Goal: Find specific page/section: Find specific page/section

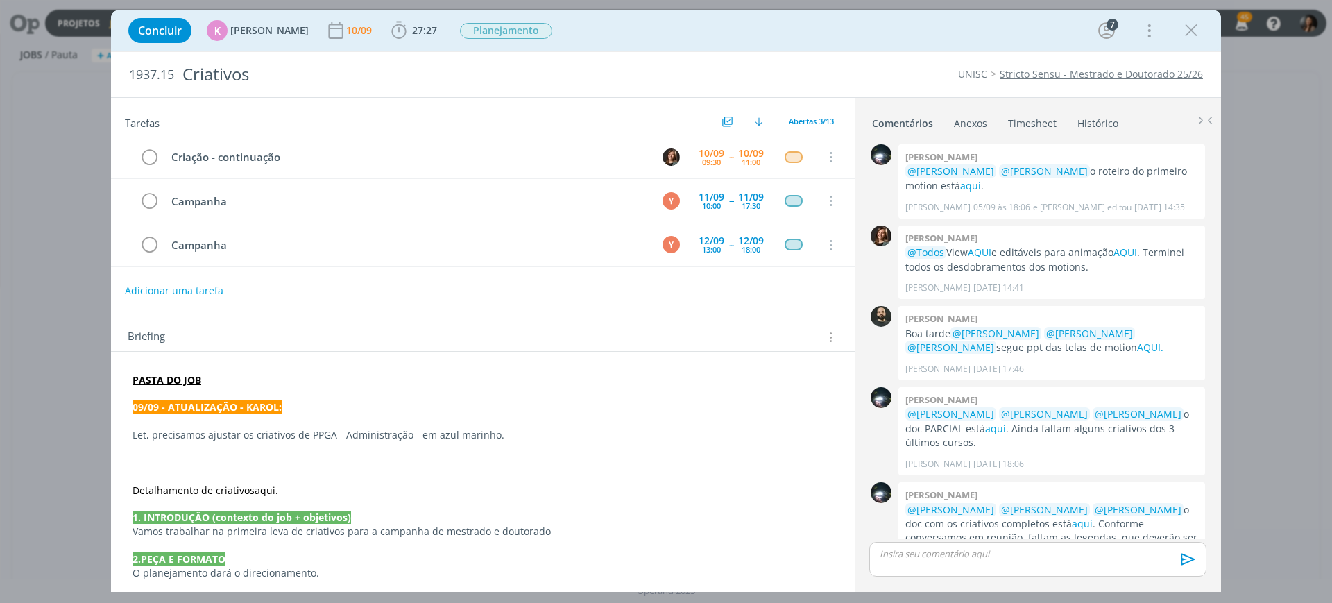
scroll to position [130, 0]
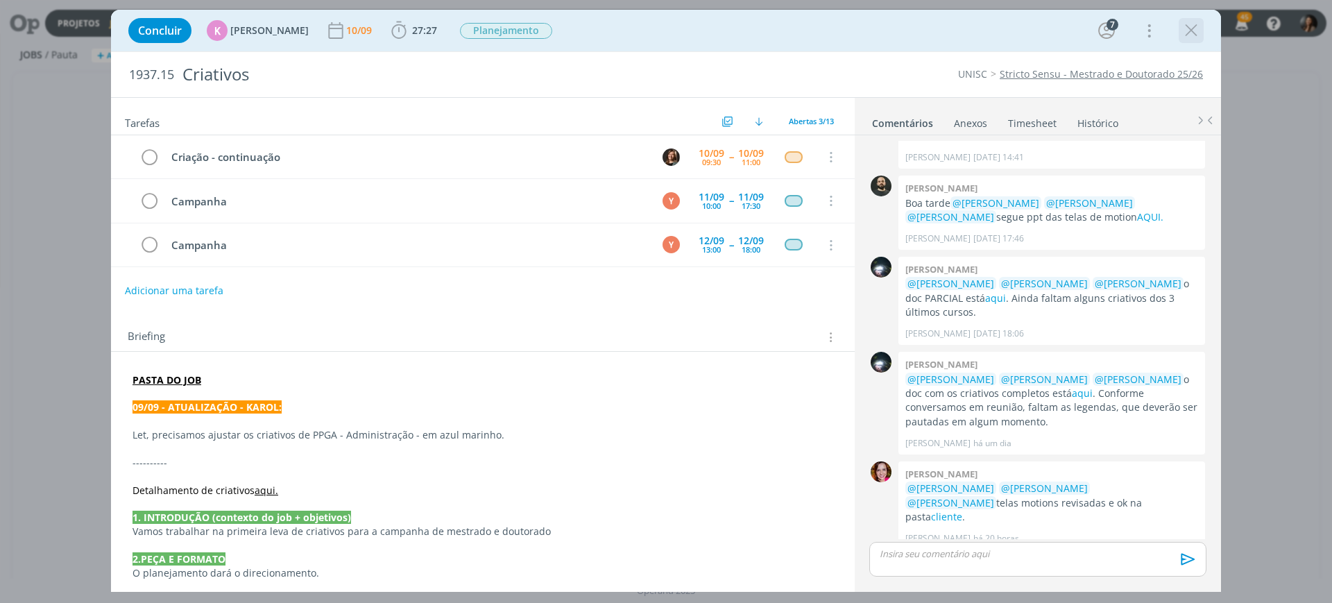
click at [702, 37] on icon "dialog" at bounding box center [1191, 30] width 21 height 21
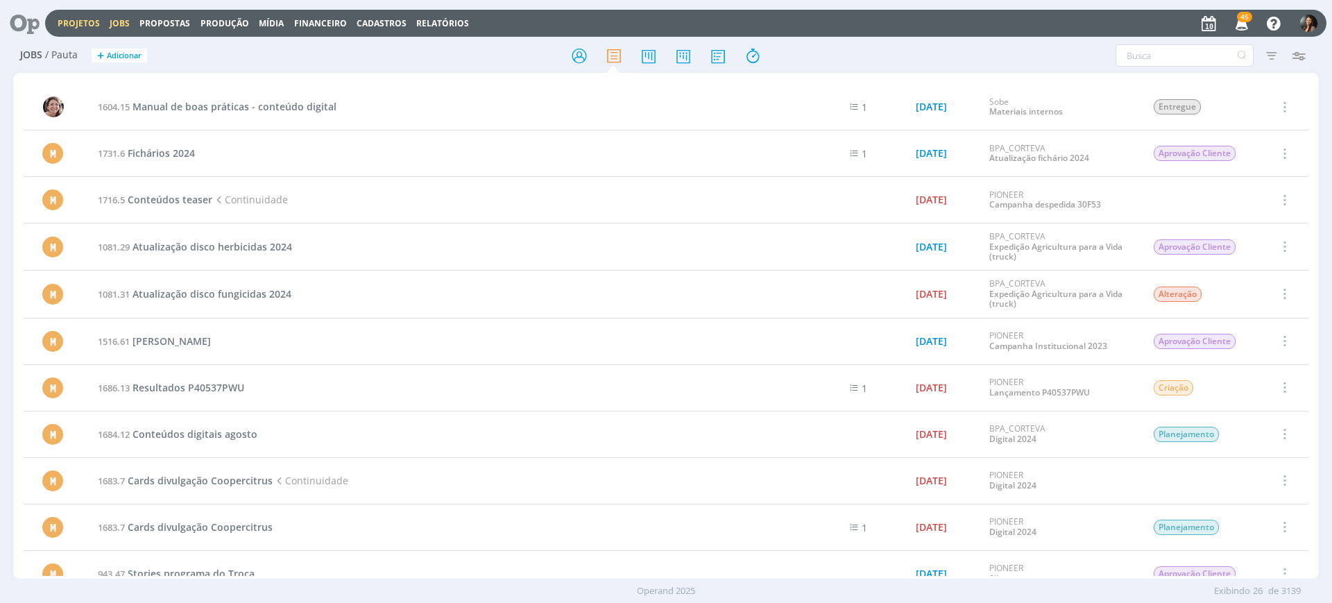
click at [82, 21] on link "Projetos" at bounding box center [79, 23] width 42 height 12
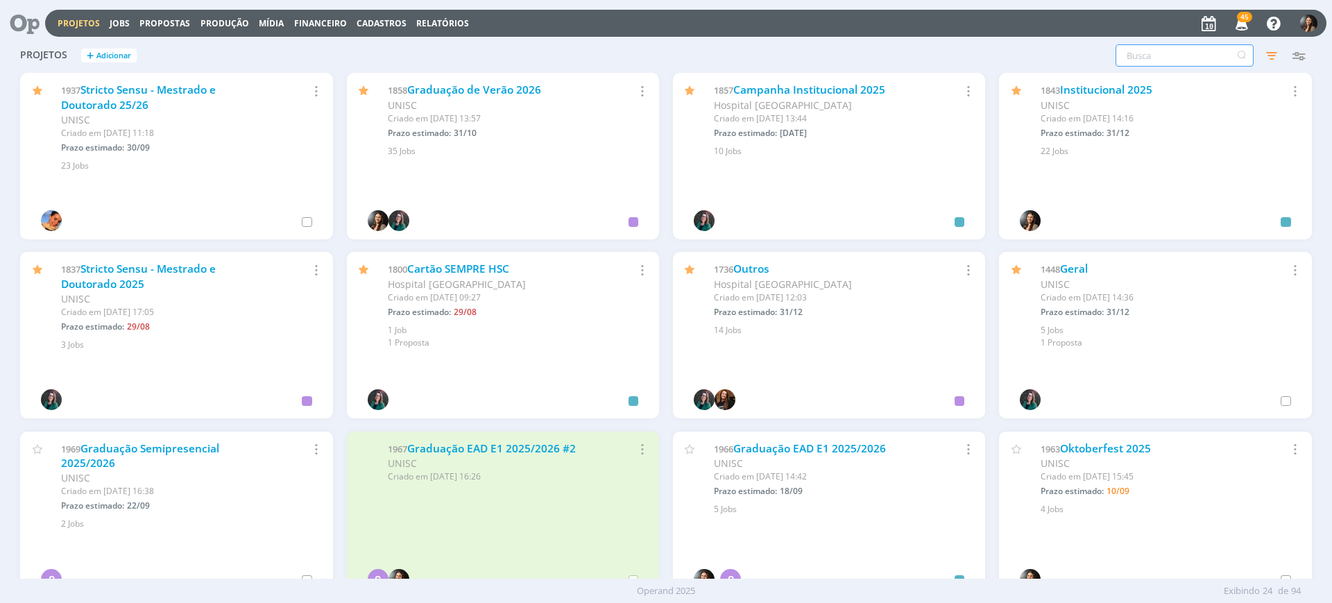
click at [702, 61] on input "text" at bounding box center [1185, 55] width 138 height 22
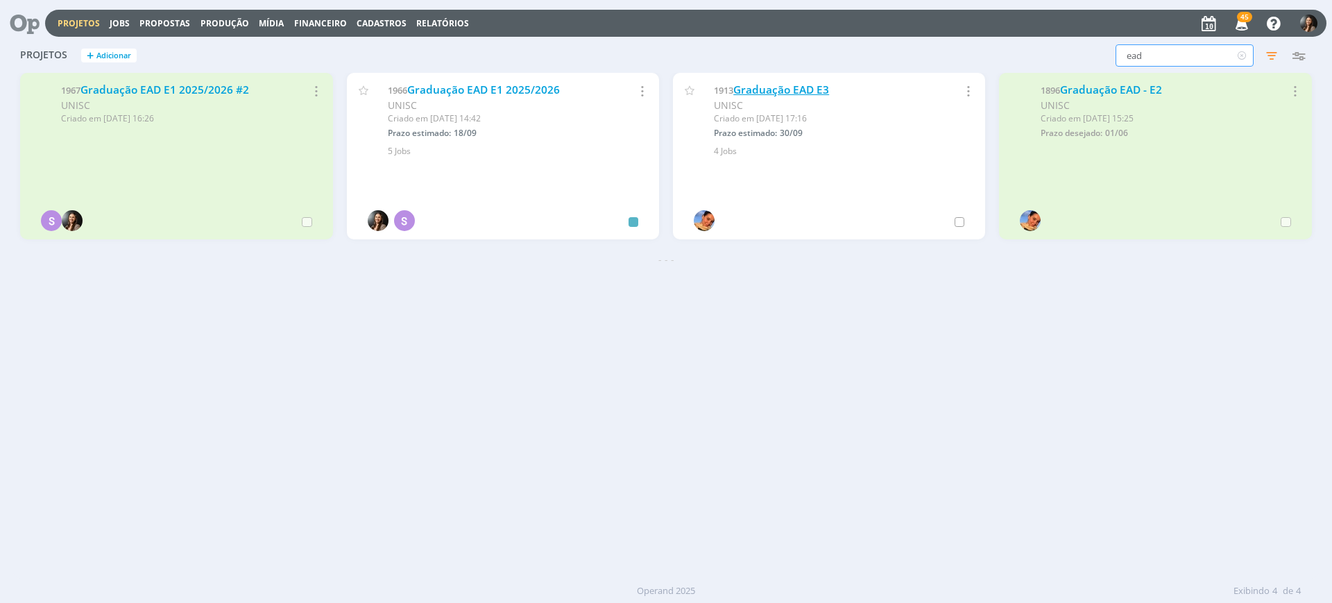
type input "ead"
click at [702, 85] on link "Graduação EAD E3" at bounding box center [781, 90] width 96 height 15
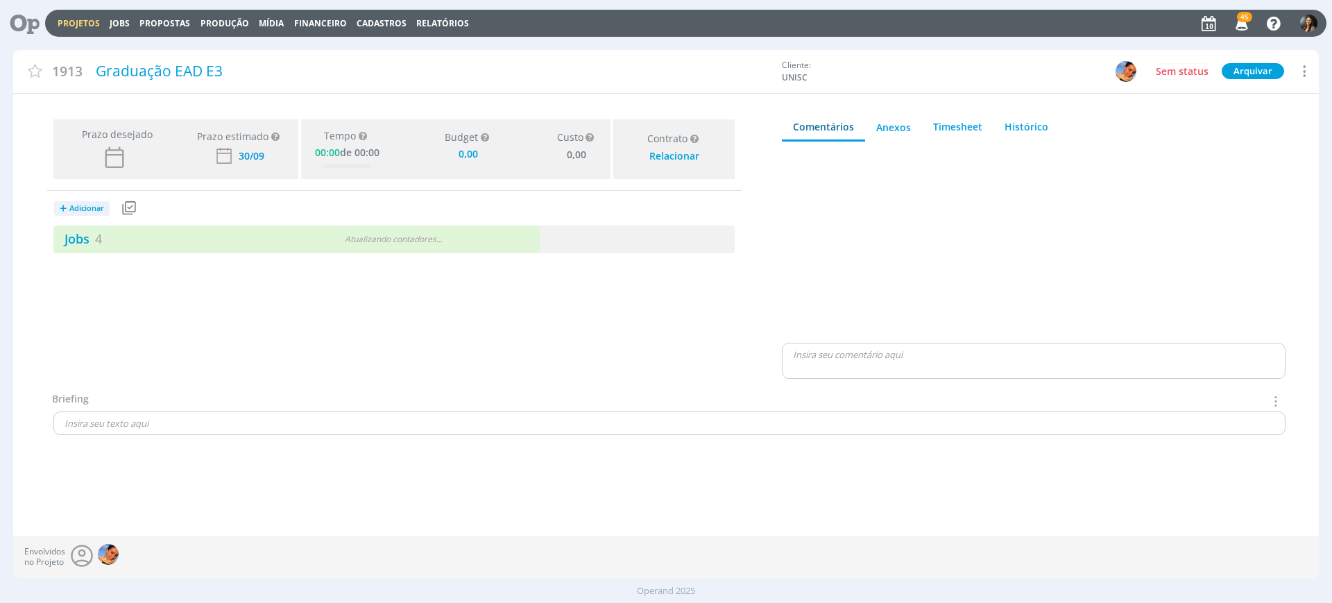
type input "0,00"
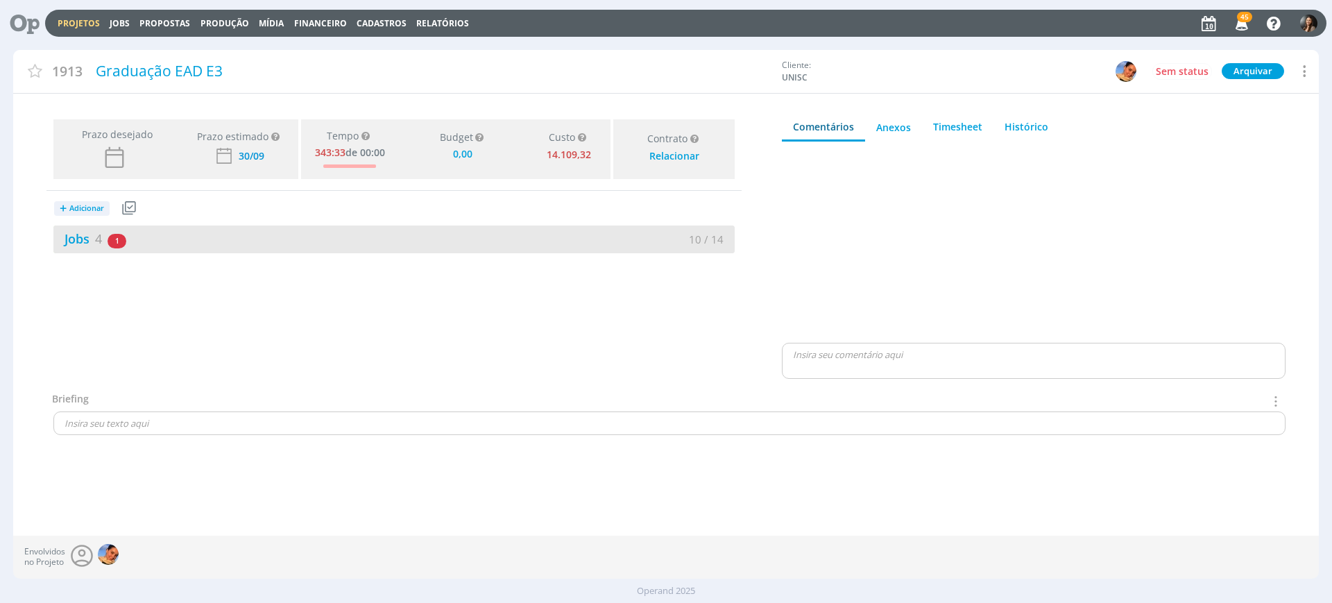
drag, startPoint x: 375, startPoint y: 318, endPoint x: 280, endPoint y: 241, distance: 122.5
click at [368, 266] on div "Prazo desejado Prazo estimado Prazo estimado é a maior data dentre todos os job…" at bounding box center [394, 253] width 762 height 278
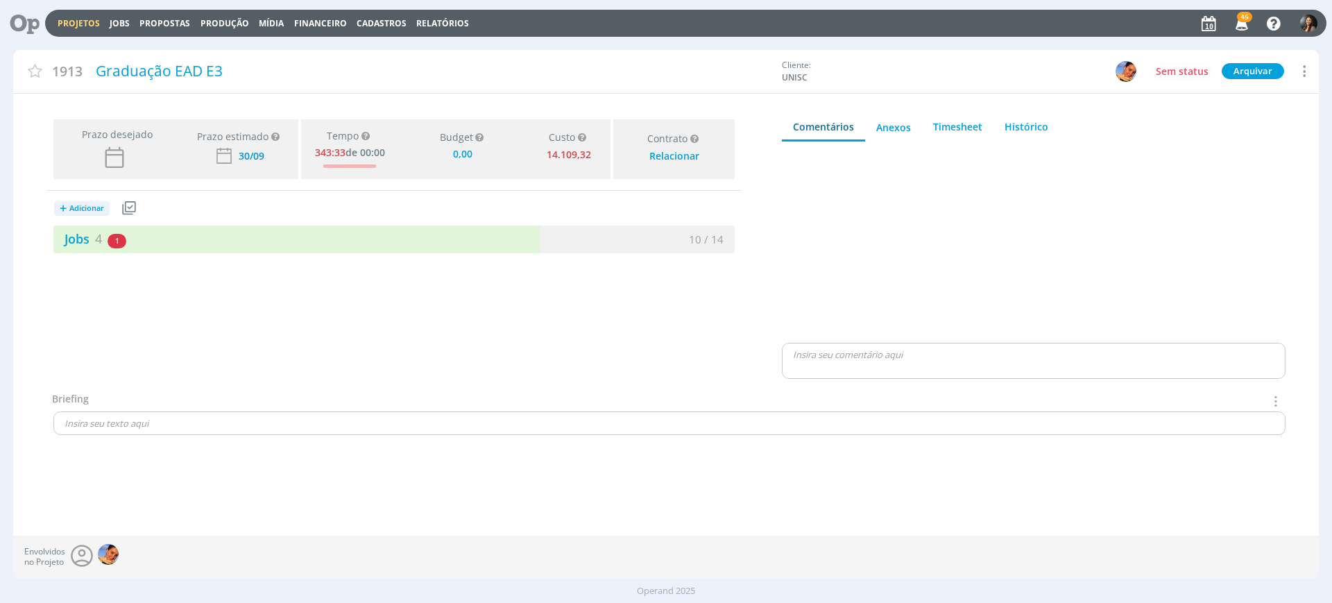
drag, startPoint x: 280, startPoint y: 241, endPoint x: 1, endPoint y: 205, distance: 280.7
click at [280, 241] on div "Jobs 4 1 atrasado" at bounding box center [223, 239] width 341 height 19
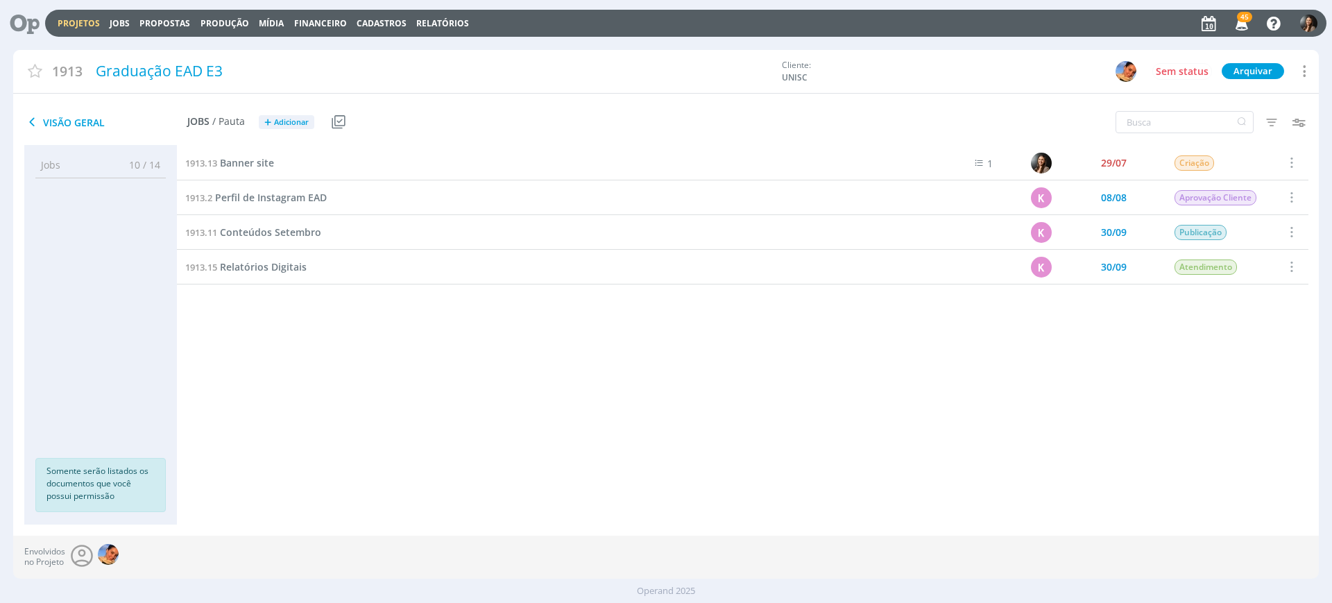
click at [545, 266] on div "1913.13 Banner site 1 29/07 Criação Selecionar Concluir Cancelar Iniciar timesh…" at bounding box center [743, 321] width 1132 height 351
click at [702, 119] on input "text" at bounding box center [1185, 122] width 138 height 22
click at [702, 127] on icon "button" at bounding box center [1271, 122] width 25 height 25
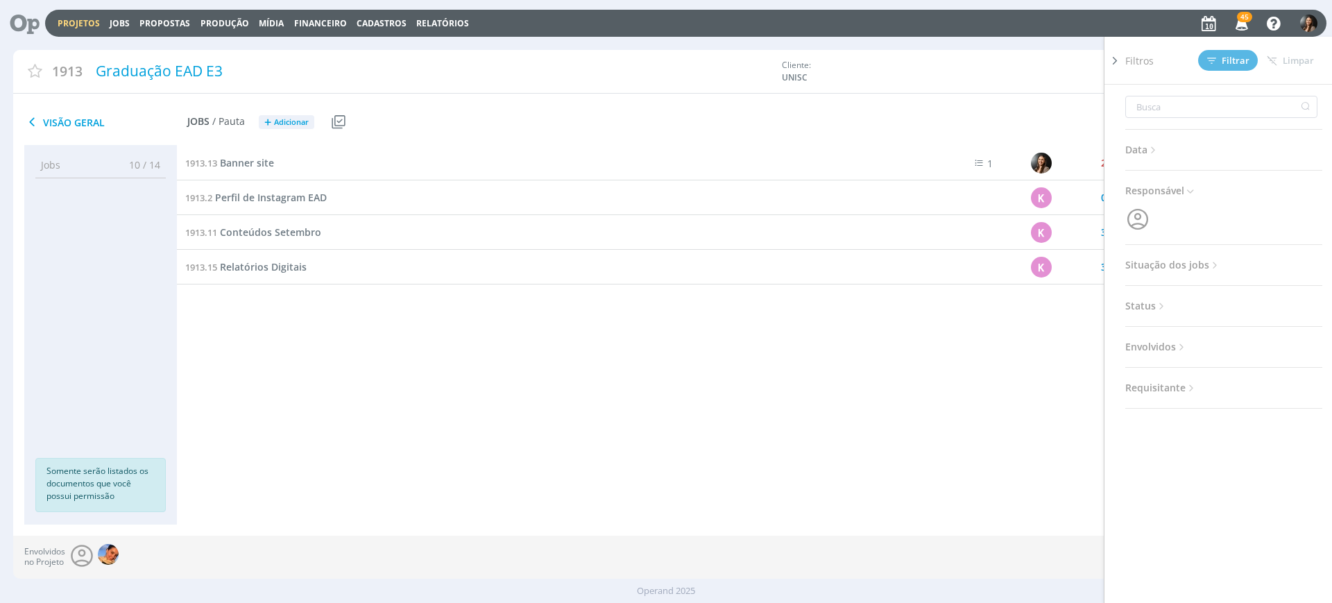
click at [702, 264] on span "Situação dos jobs" at bounding box center [1173, 265] width 96 height 18
drag, startPoint x: 1223, startPoint y: 291, endPoint x: 1223, endPoint y: 300, distance: 9.0
click at [702, 266] on span "Concluídos" at bounding box center [1215, 295] width 51 height 30
click at [702, 266] on span at bounding box center [1216, 303] width 28 height 14
click at [702, 65] on span "Filtrar" at bounding box center [1228, 60] width 42 height 9
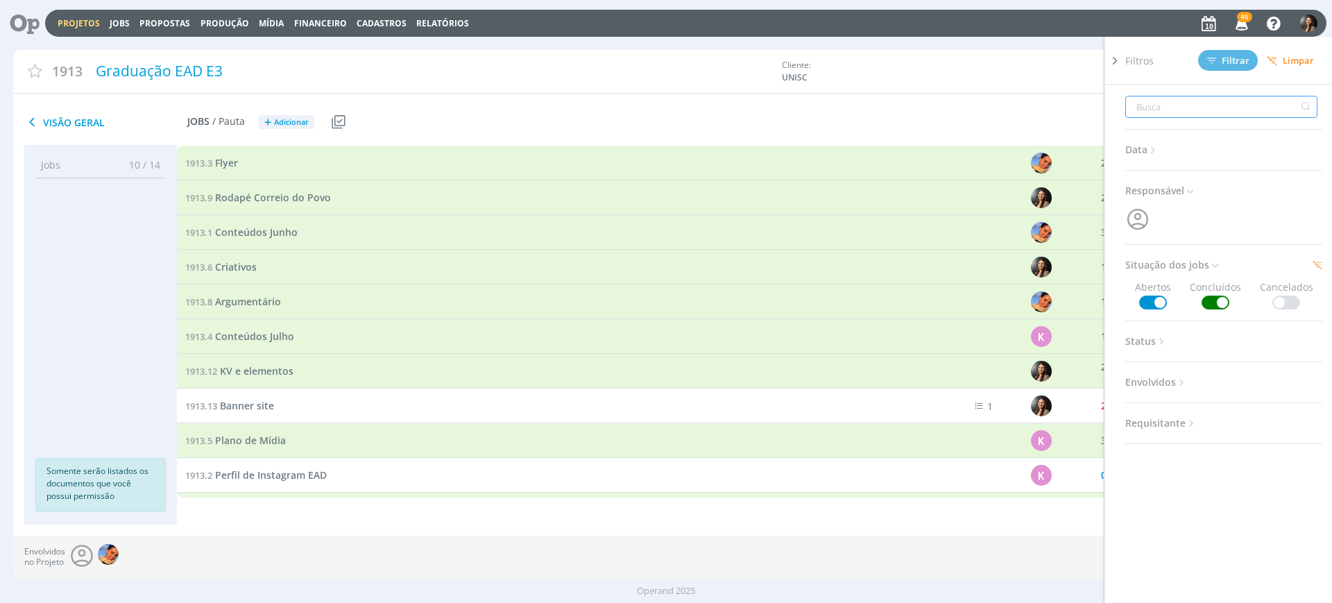
click at [702, 110] on input "text" at bounding box center [1221, 107] width 192 height 22
type input "c"
type input "cr"
type input "cri"
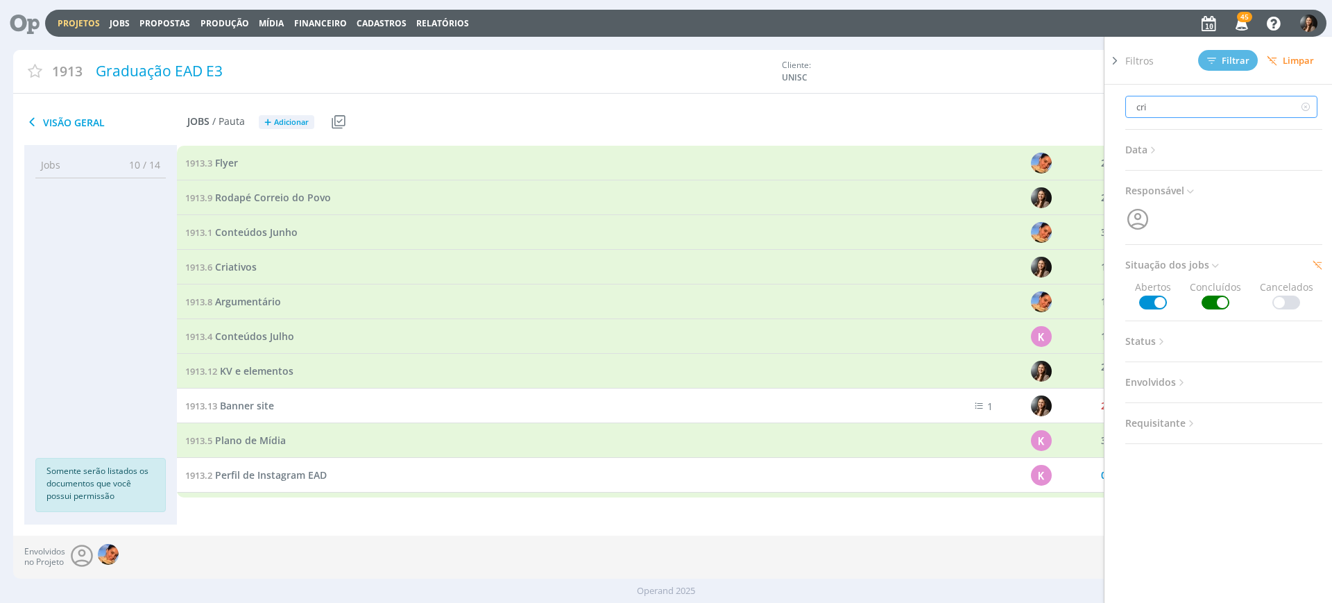
type input "cria"
type input "criat"
type input "criati"
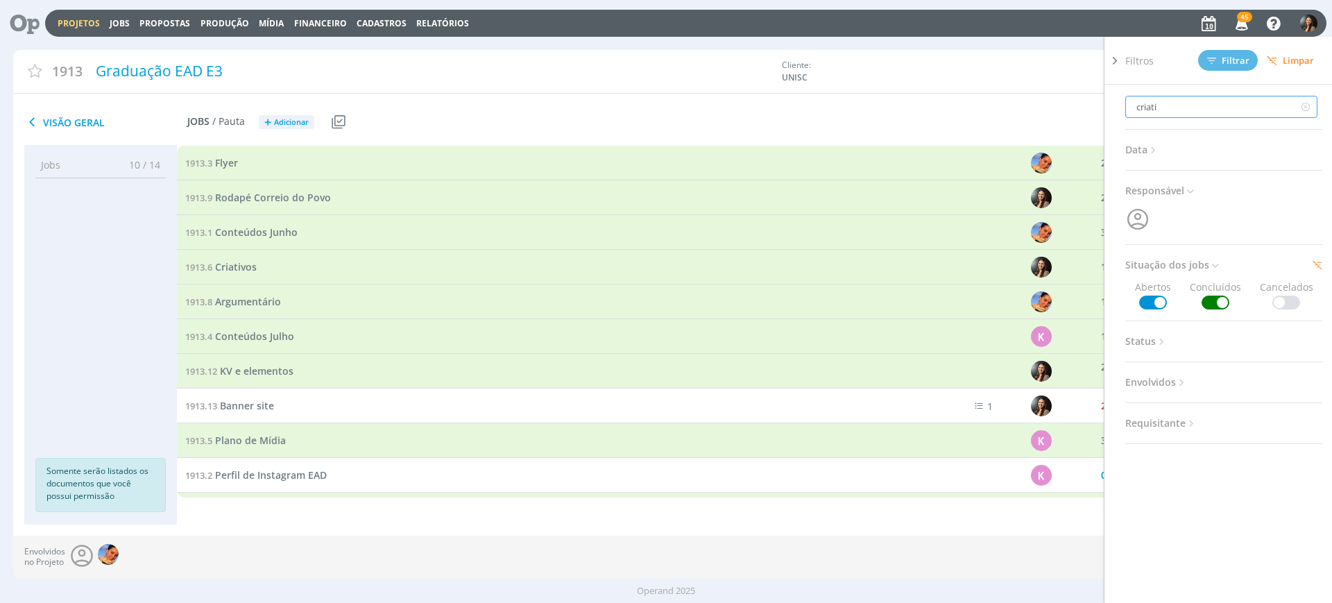
type input "criati"
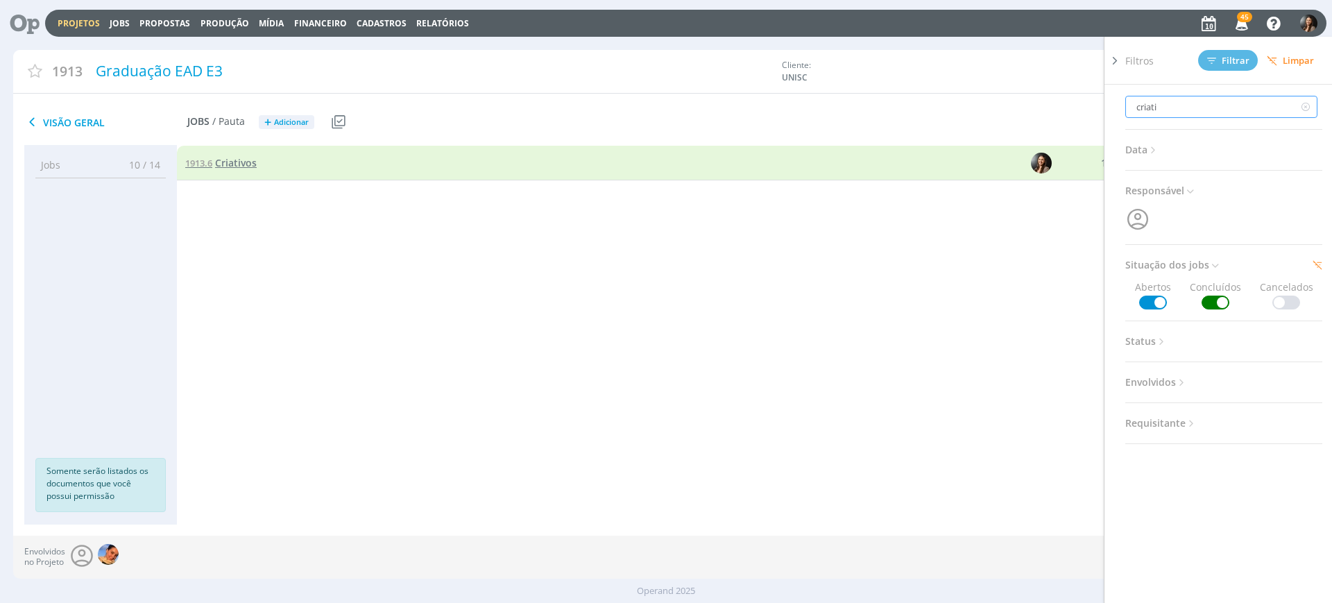
type input "criati"
click at [223, 162] on span "Criativos" at bounding box center [236, 162] width 42 height 13
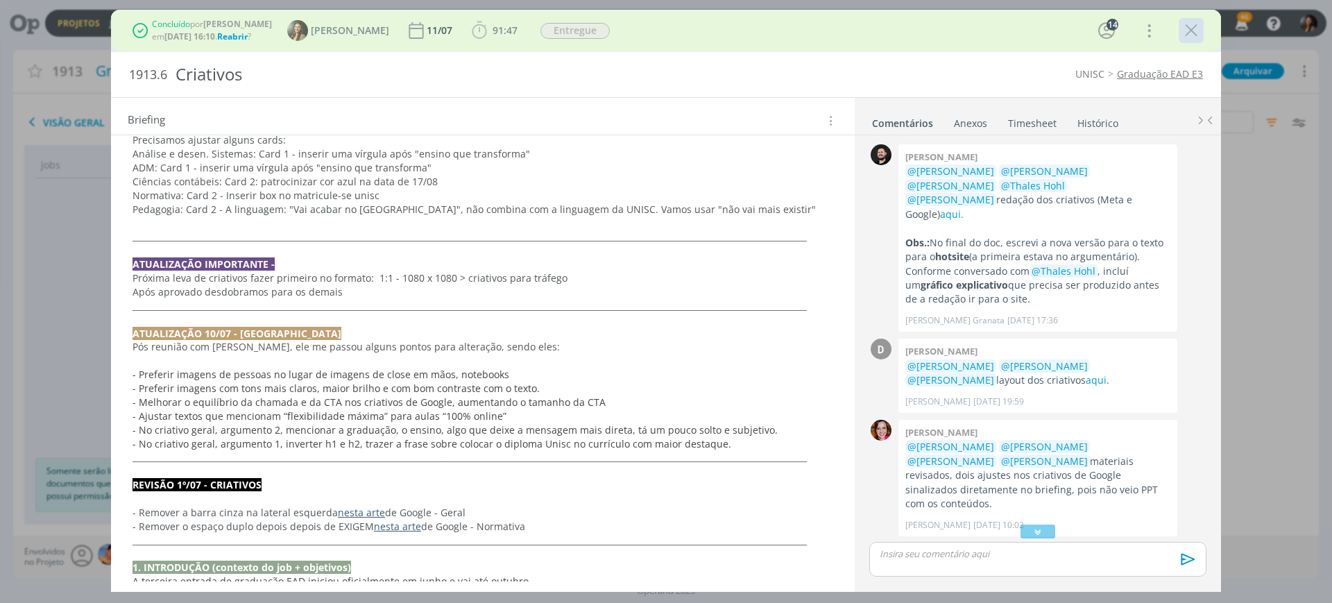
click at [702, 30] on icon "dialog" at bounding box center [1191, 30] width 21 height 21
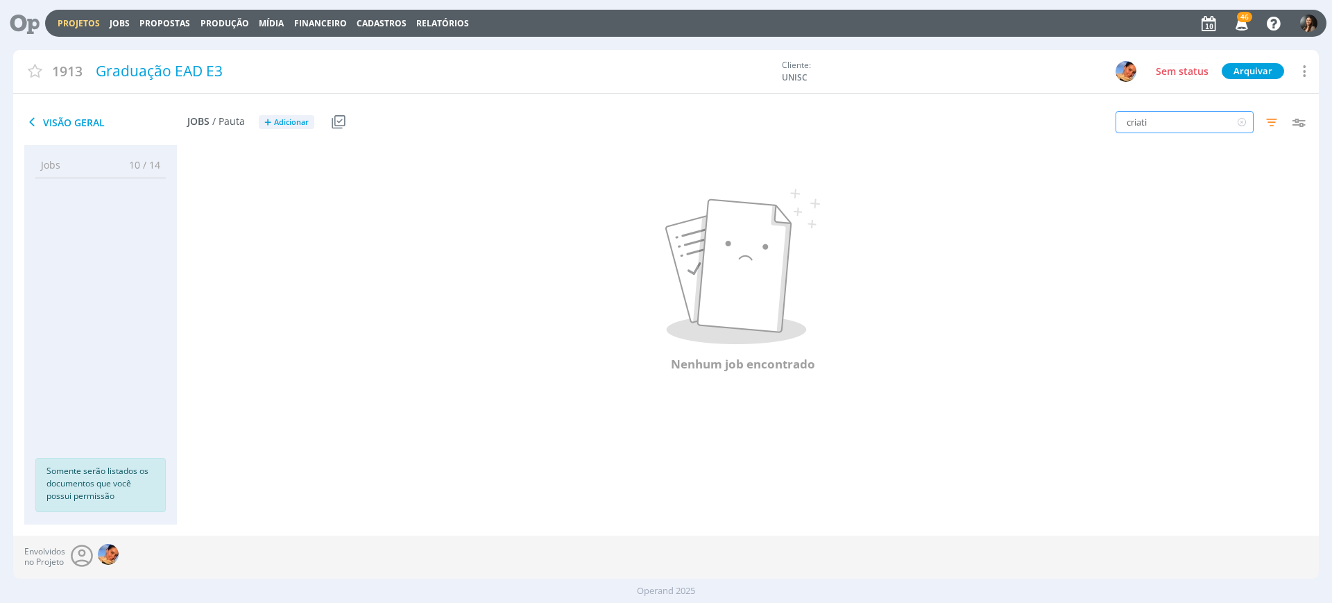
drag, startPoint x: 1191, startPoint y: 121, endPoint x: 1116, endPoint y: 127, distance: 75.1
click at [702, 127] on input "criati" at bounding box center [1185, 122] width 138 height 22
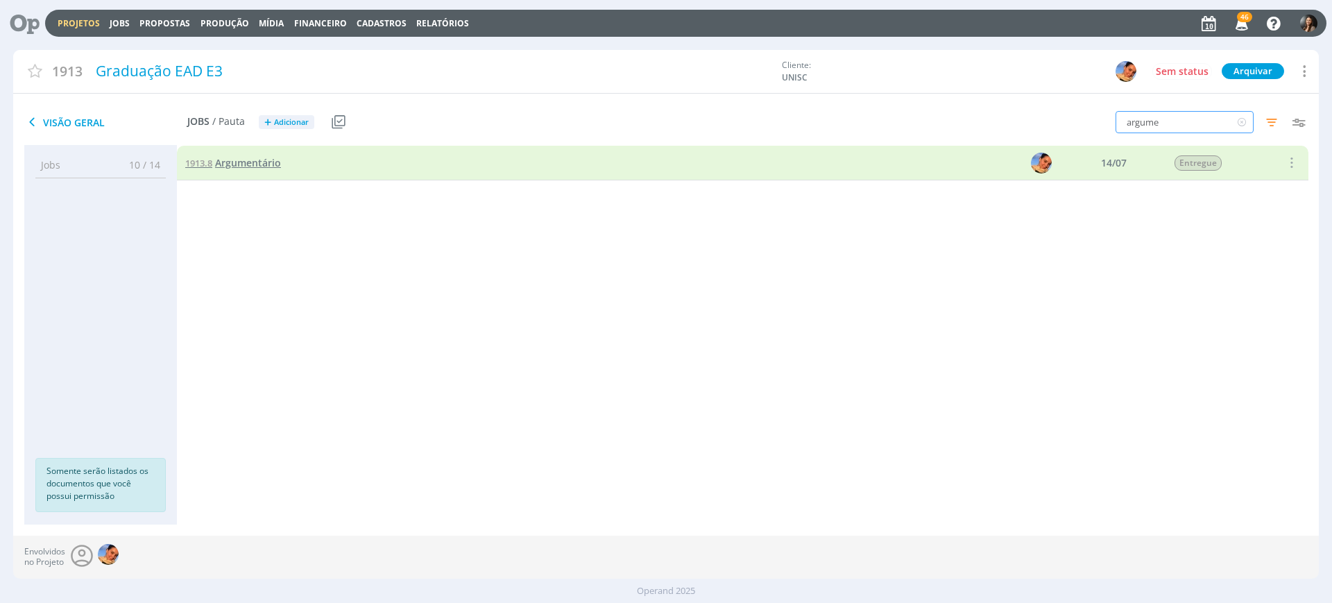
type input "argume"
click at [261, 164] on span "Argumentário" at bounding box center [248, 162] width 66 height 13
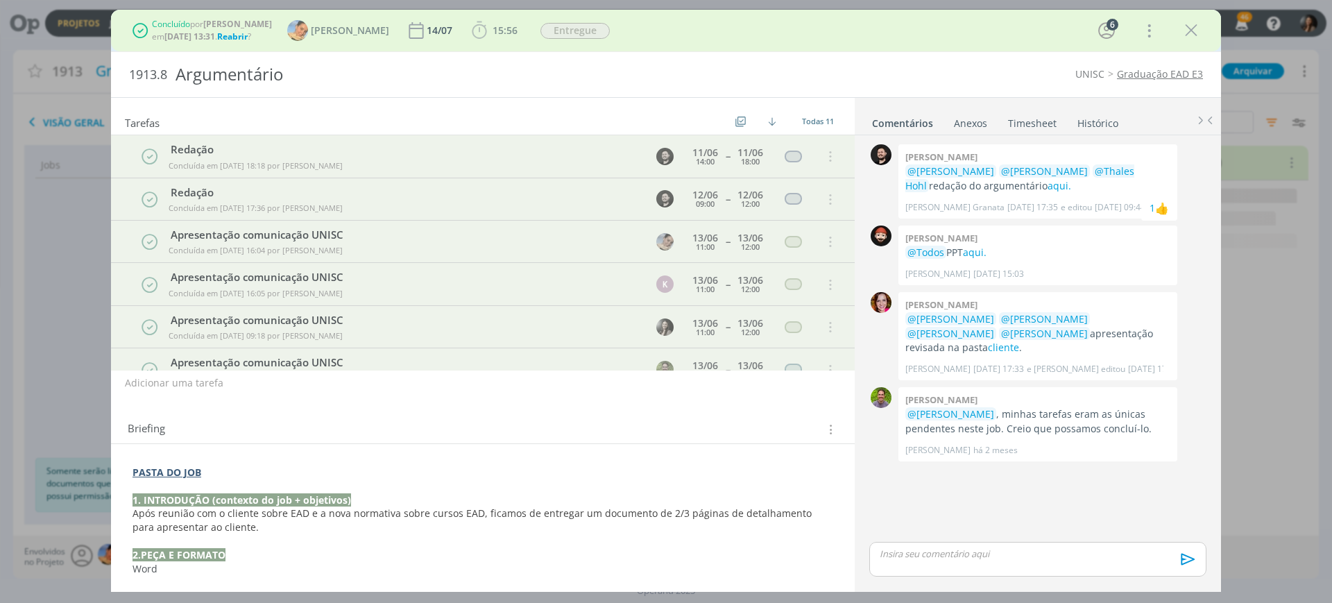
click at [702, 266] on div "0 Bruno corralo granata @Luíza Santana @Beatriz Luchese @Thales Hohl redação do…" at bounding box center [1038, 340] width 348 height 398
click at [702, 266] on link "cliente" at bounding box center [1003, 347] width 31 height 13
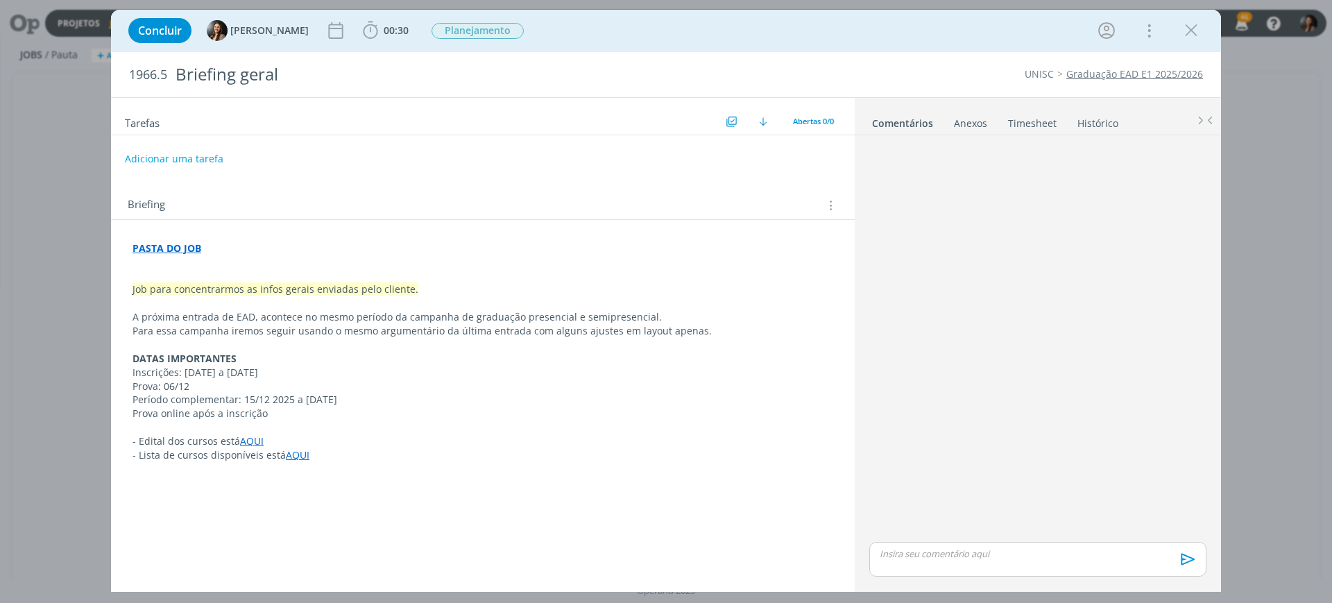
click at [390, 520] on p "dialog" at bounding box center [483, 524] width 701 height 14
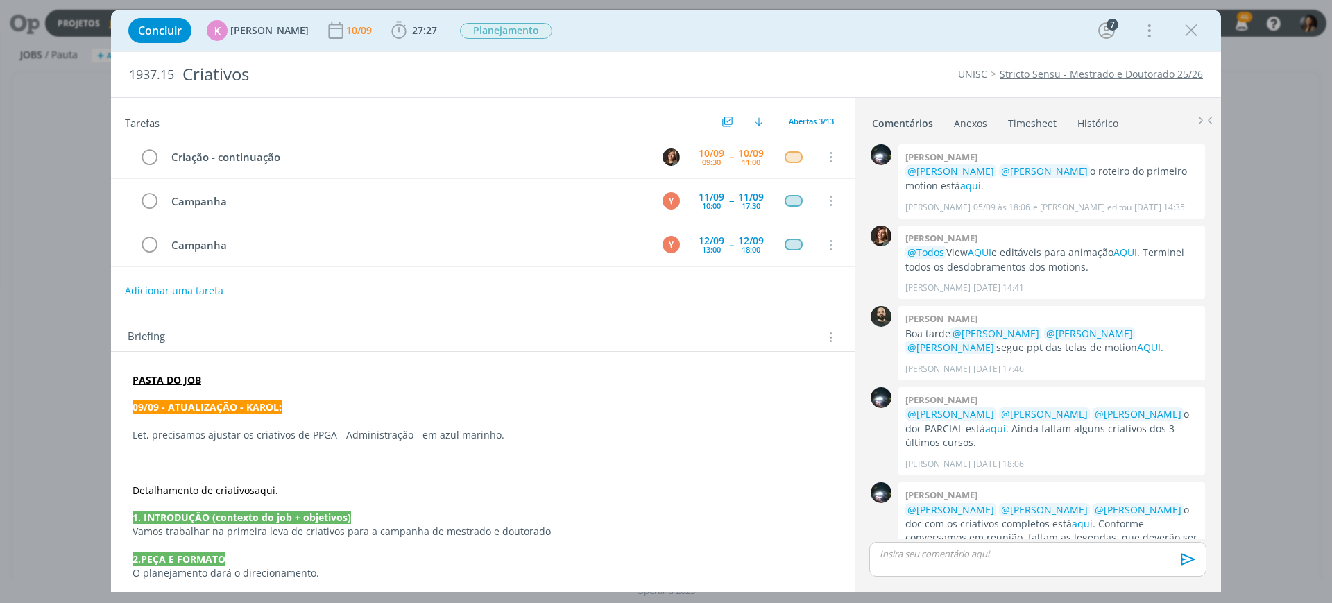
scroll to position [130, 0]
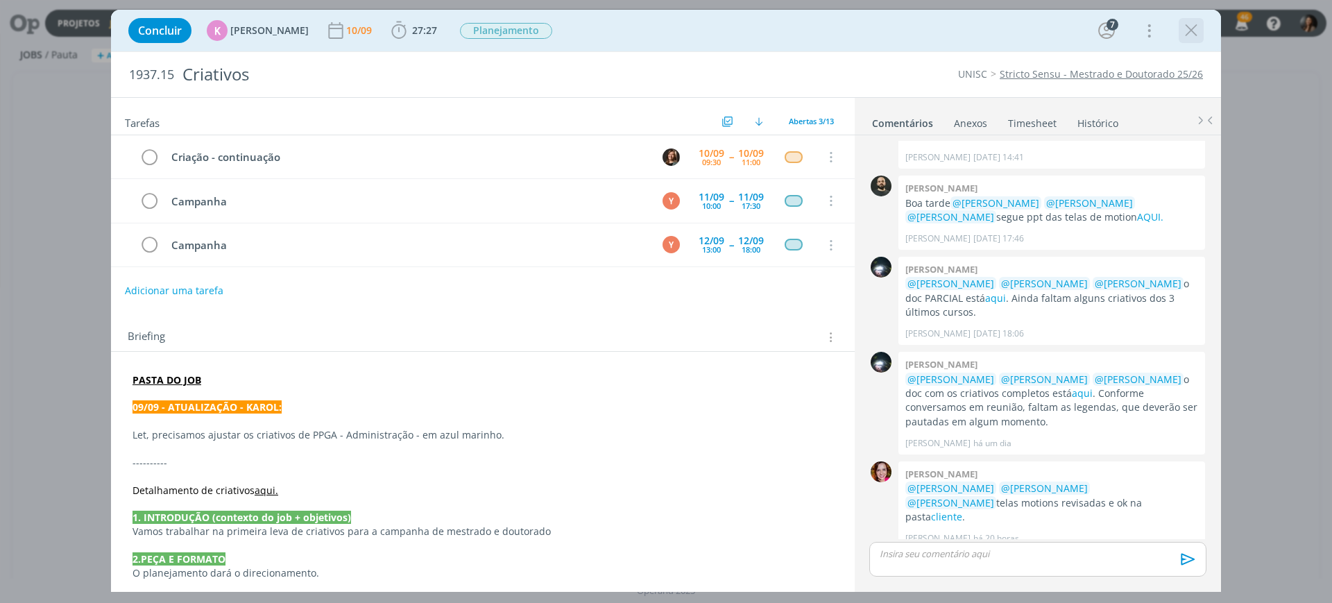
click at [1190, 31] on icon "dialog" at bounding box center [1191, 30] width 21 height 21
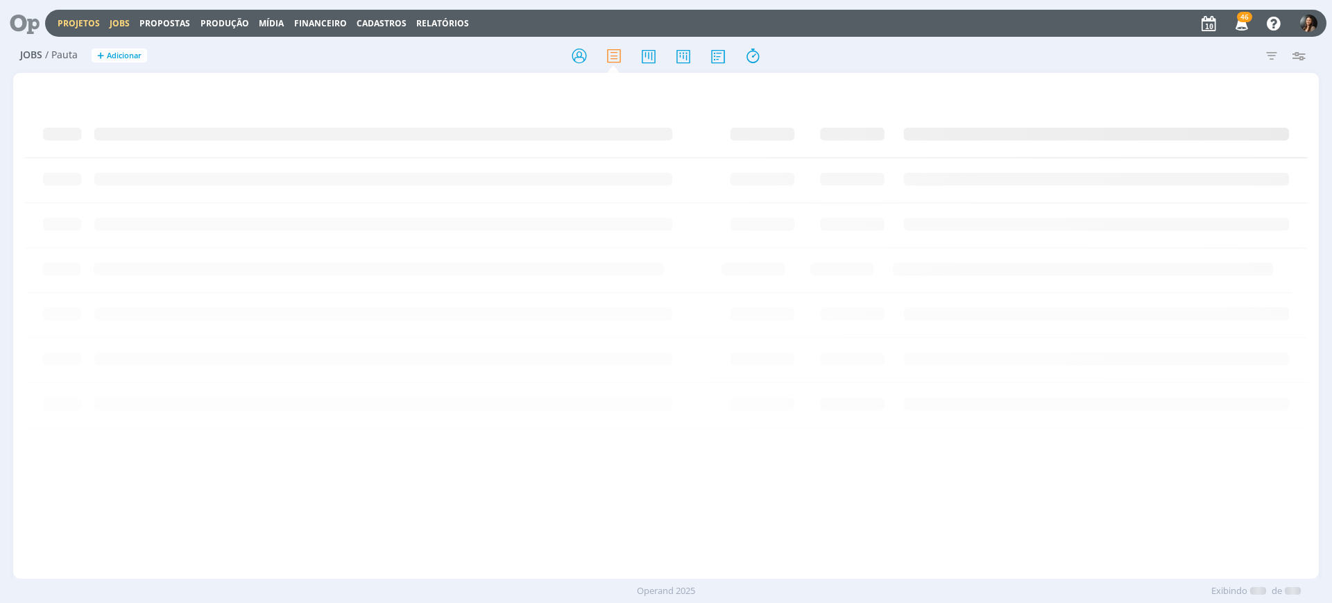
click at [74, 23] on link "Projetos" at bounding box center [79, 23] width 42 height 12
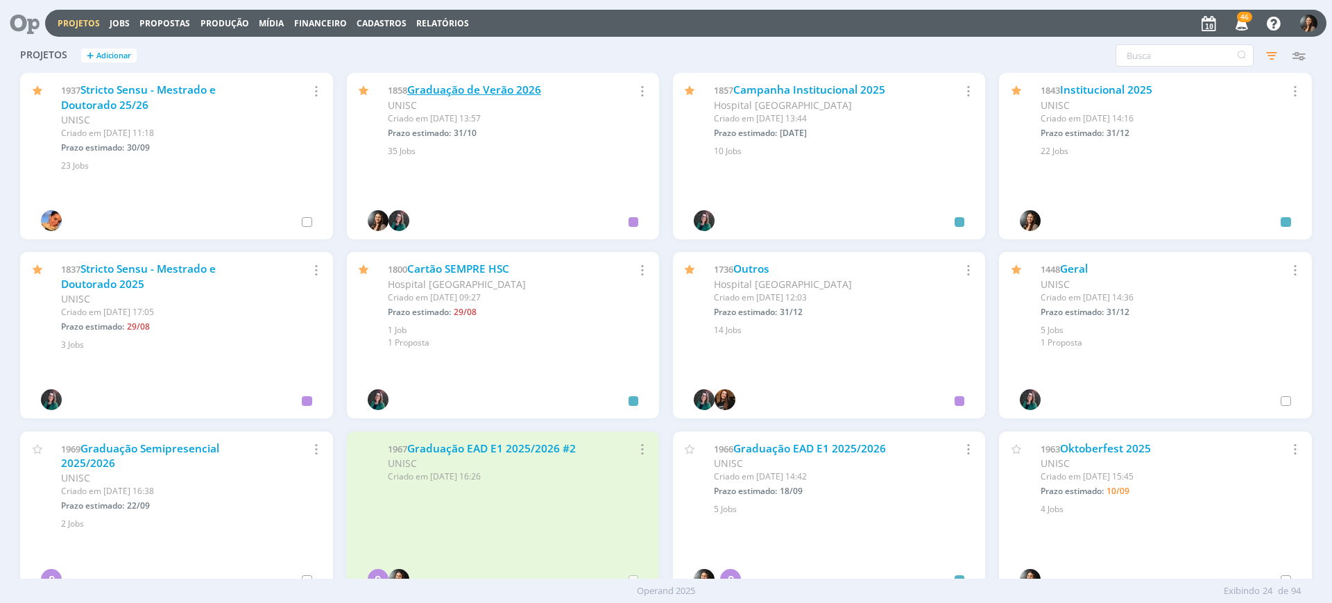
click at [495, 85] on link "Graduação de Verão 2026" at bounding box center [474, 90] width 134 height 15
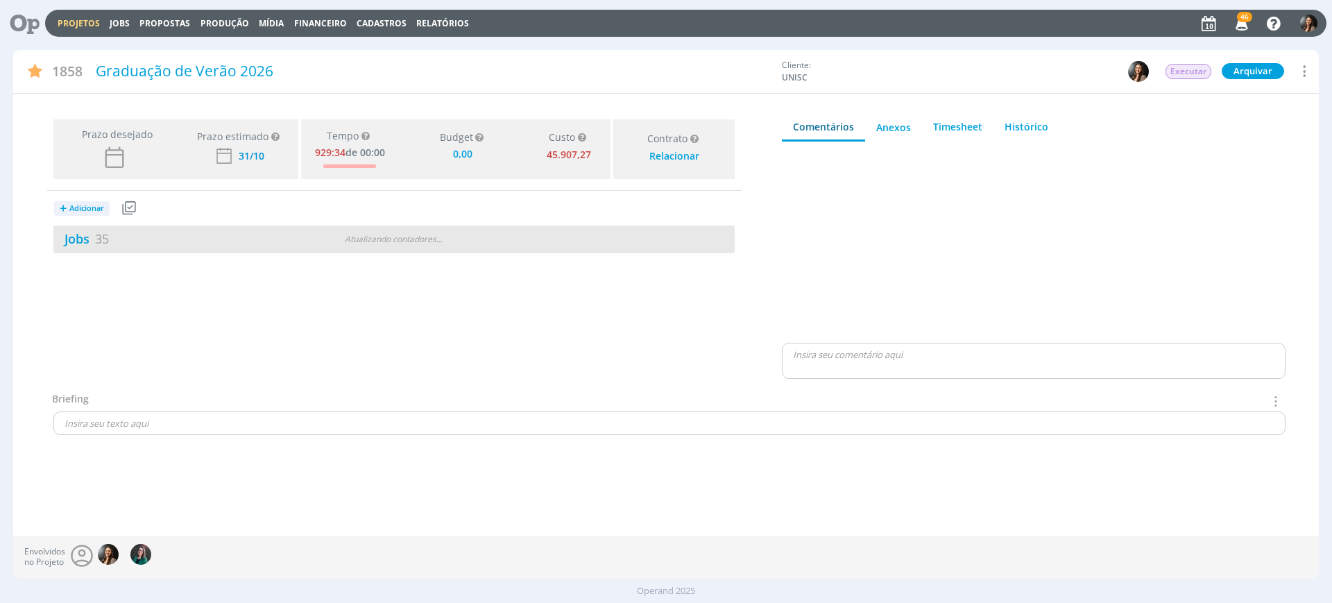
click at [550, 241] on div "Jobs 35 Atualizando contadores . . ." at bounding box center [393, 240] width 681 height 28
type input "0,00"
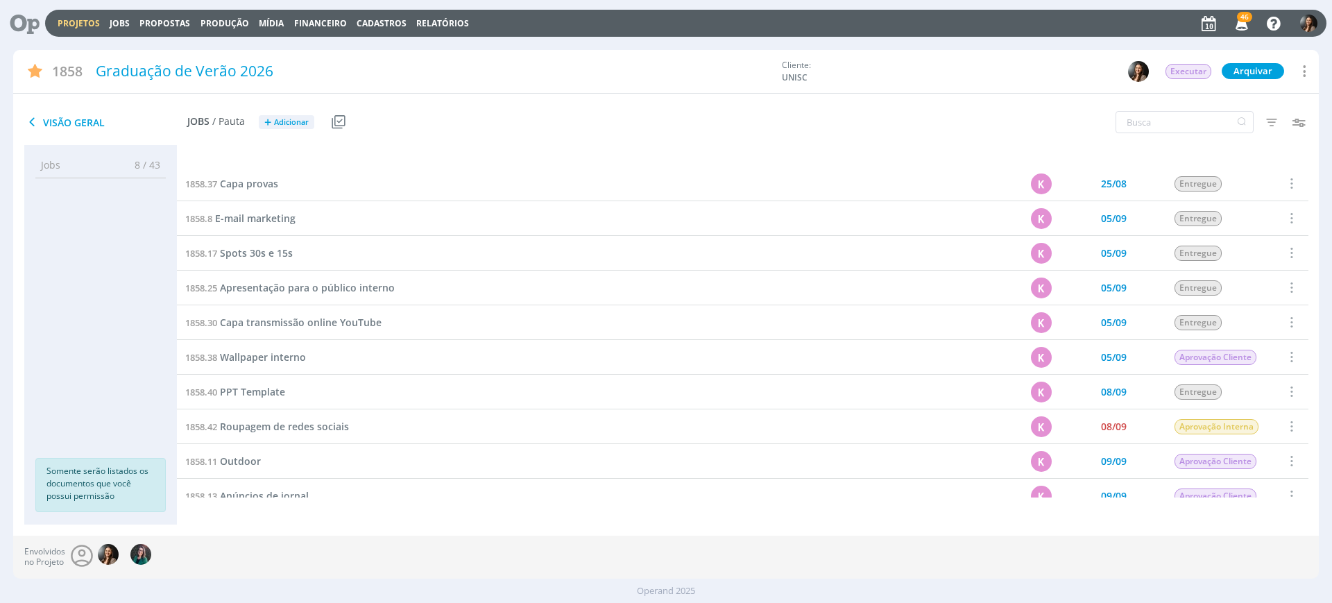
scroll to position [758, 0]
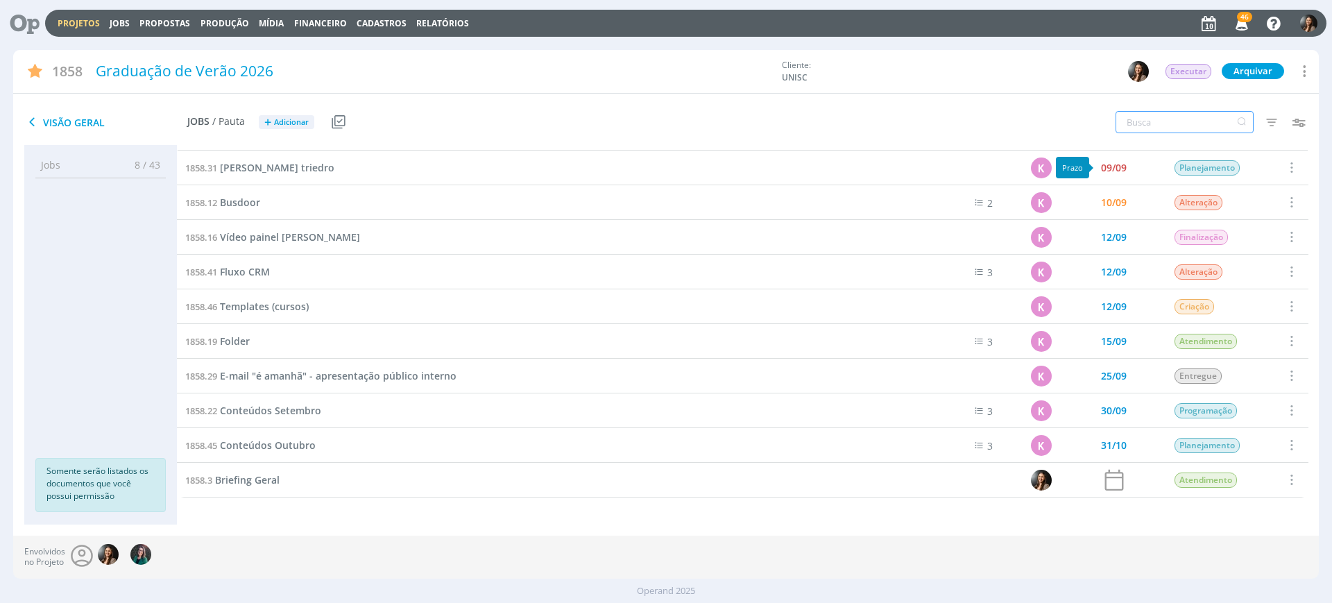
drag, startPoint x: 1147, startPoint y: 130, endPoint x: 1148, endPoint y: 123, distance: 7.0
click at [1147, 128] on input "text" at bounding box center [1185, 122] width 138 height 22
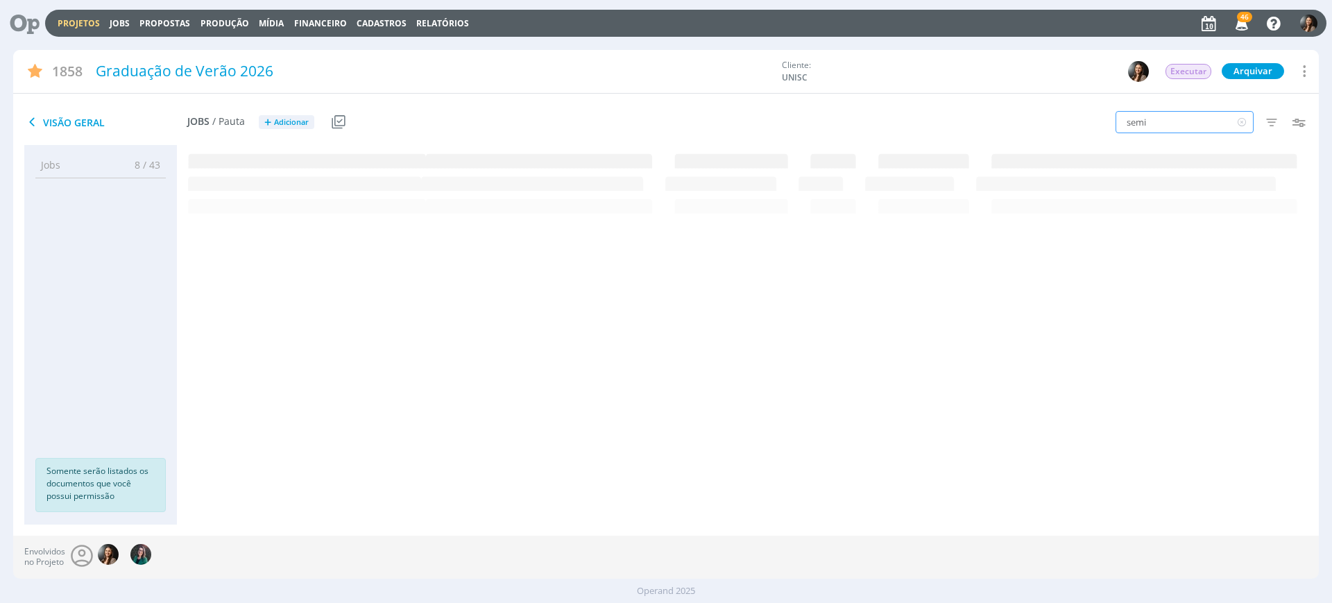
scroll to position [0, 0]
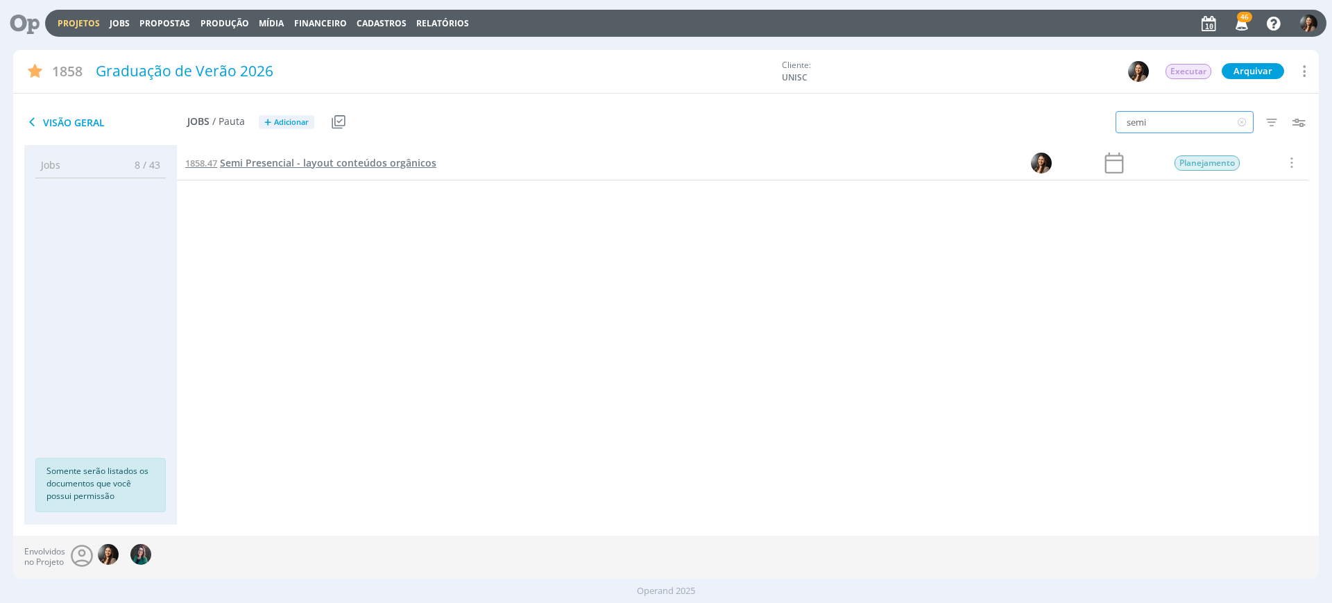
type input "semi"
click at [368, 166] on span "Semi Presencial - layout conteúdos orgânicos" at bounding box center [328, 162] width 216 height 13
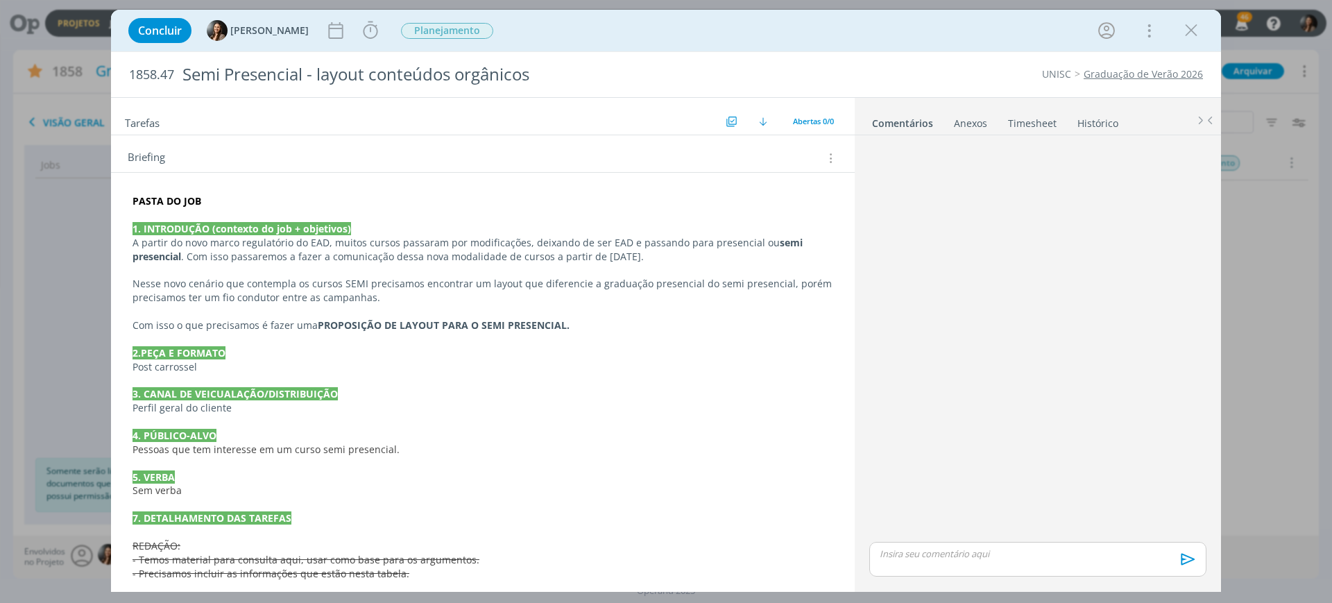
scroll to position [260, 0]
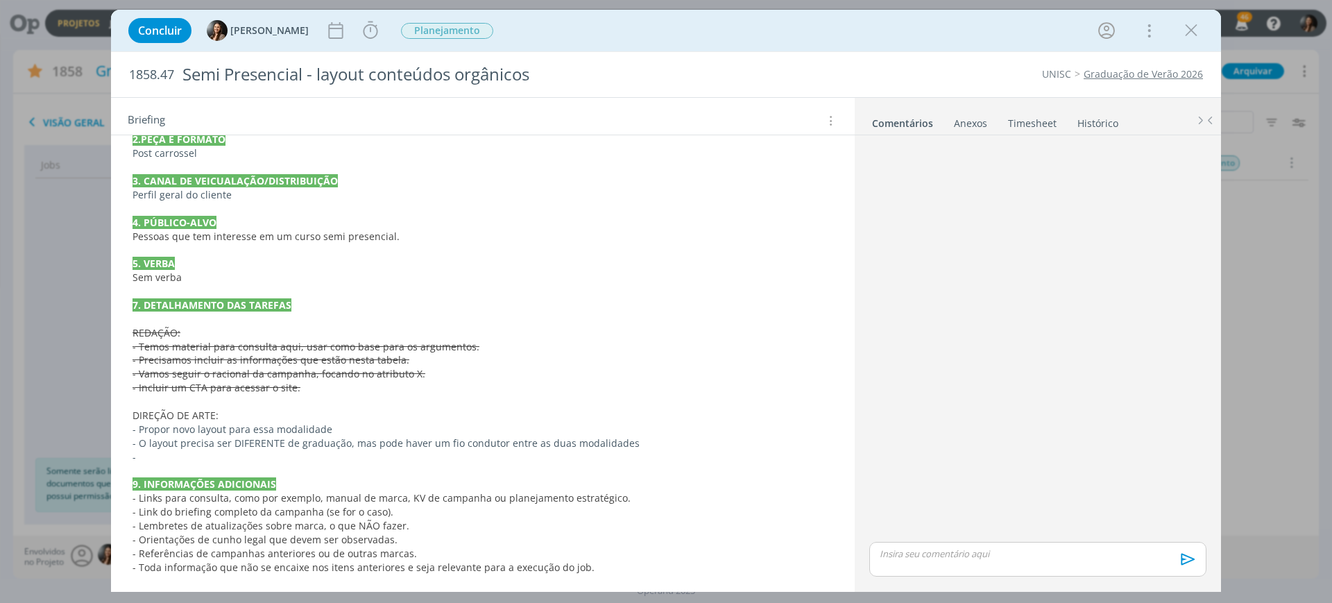
click at [255, 418] on p "DIREÇÃO DE ARTE:" at bounding box center [483, 416] width 701 height 14
click at [353, 430] on p "- Propor novo layout para essa modalidade" at bounding box center [482, 430] width 699 height 14
click at [321, 409] on p "DIREÇÃO DE ARTE:" at bounding box center [483, 416] width 701 height 14
click at [350, 427] on p "- Propor novo layout para essa modalidade" at bounding box center [483, 430] width 701 height 14
click at [677, 436] on p "- O layout precisa ser DIFERENTE de graduação, mas pode haver um fio condutor e…" at bounding box center [483, 443] width 701 height 14
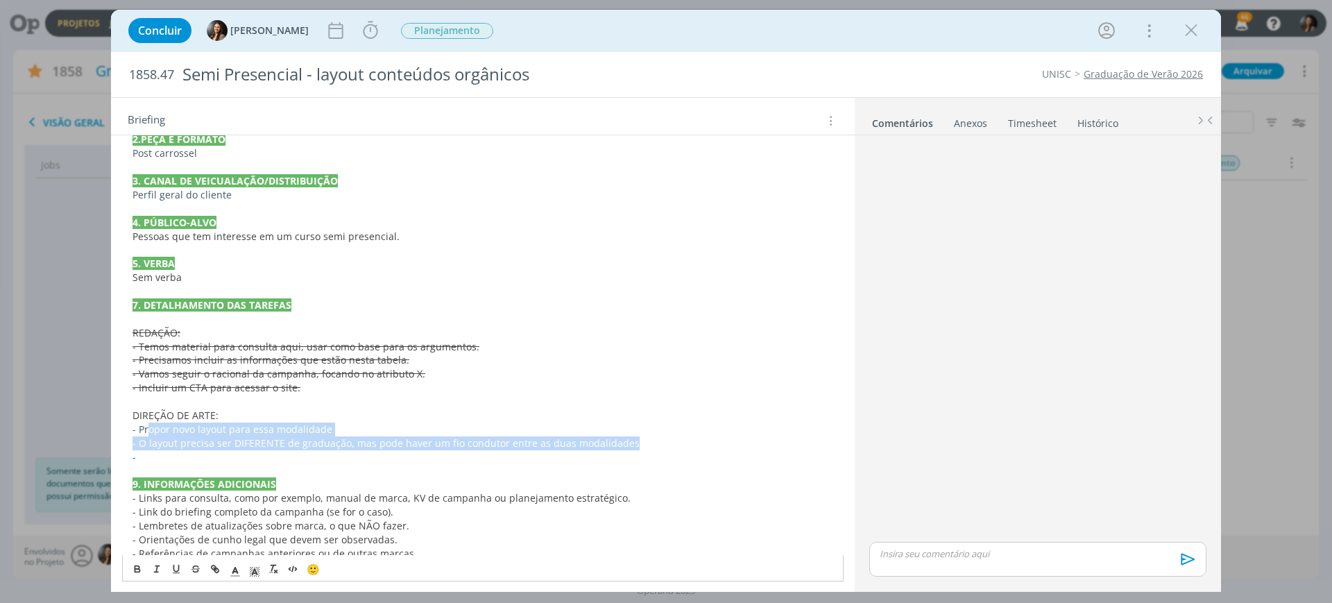
drag, startPoint x: 148, startPoint y: 431, endPoint x: 629, endPoint y: 441, distance: 481.0
click at [629, 441] on div "PASTA DO JOB 1. INTRODUÇÃO (contexto do job + objetivos) A partir do novo marco…" at bounding box center [483, 277] width 722 height 603
click at [635, 450] on p "-" at bounding box center [483, 457] width 701 height 14
click at [627, 445] on p "- O layout precisa ser DIFERENTE de graduação, mas pode haver um fio condutor e…" at bounding box center [483, 443] width 701 height 14
drag, startPoint x: 623, startPoint y: 449, endPoint x: 629, endPoint y: 452, distance: 7.1
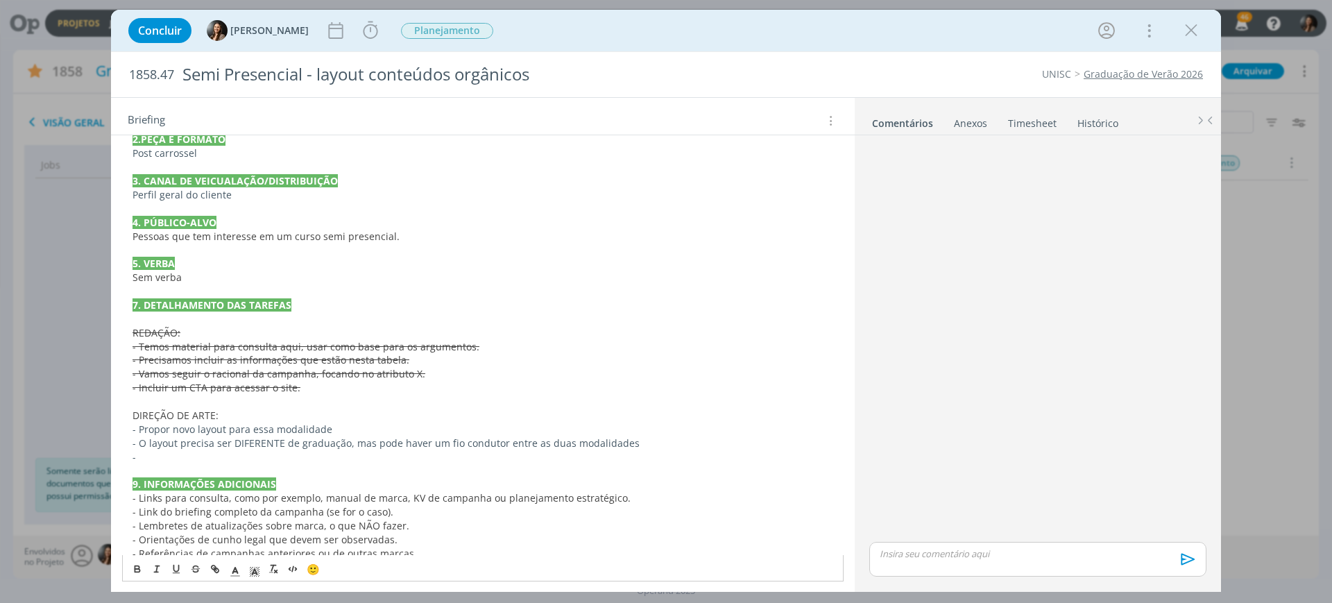
click at [624, 450] on p "-" at bounding box center [483, 457] width 701 height 14
click at [632, 464] on p "dialog" at bounding box center [483, 471] width 701 height 14
click at [630, 456] on p "-" at bounding box center [483, 457] width 701 height 14
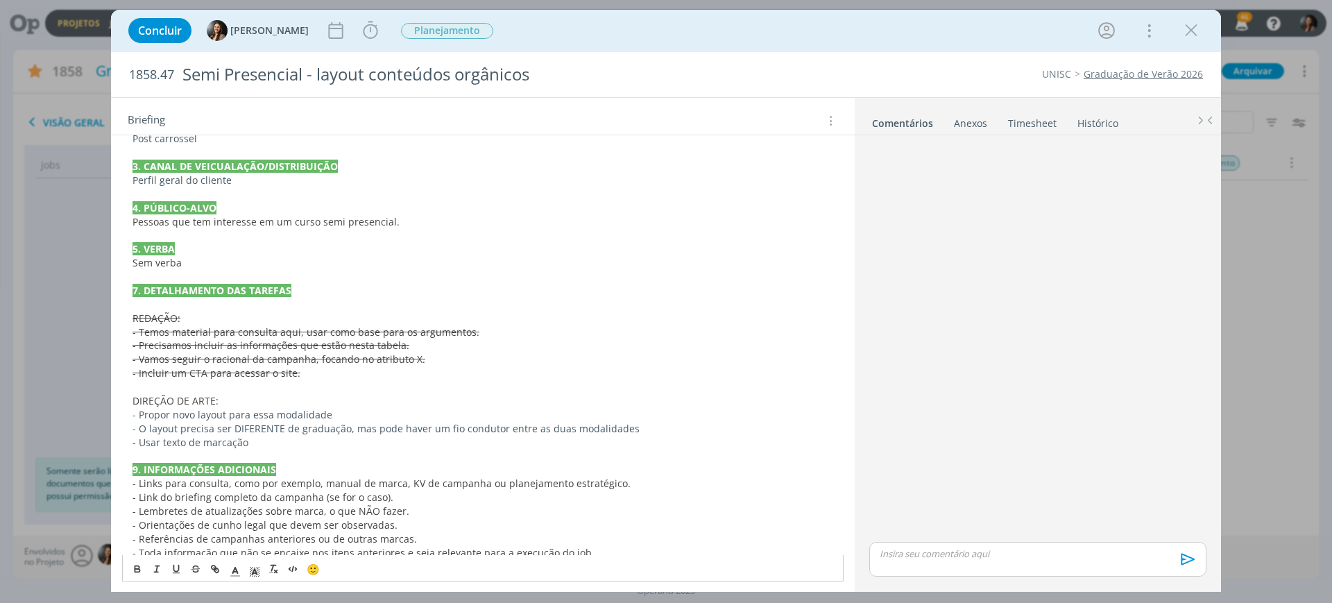
scroll to position [289, 0]
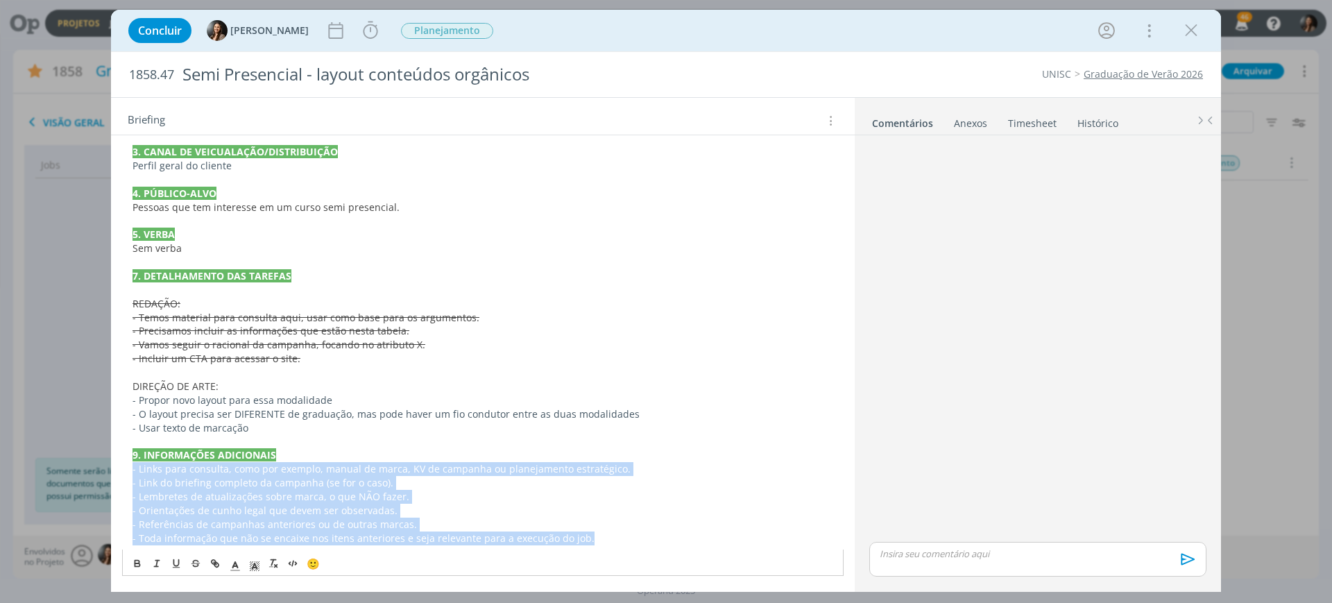
drag, startPoint x: 623, startPoint y: 534, endPoint x: 130, endPoint y: 470, distance: 496.8
click at [130, 470] on div "PASTA DO JOB 1. INTRODUÇÃO (contexto do job + objetivos) A partir do novo marco…" at bounding box center [483, 248] width 722 height 603
click at [550, 482] on p "- Link do briefing completo da campanha (se for o caso)." at bounding box center [483, 483] width 701 height 14
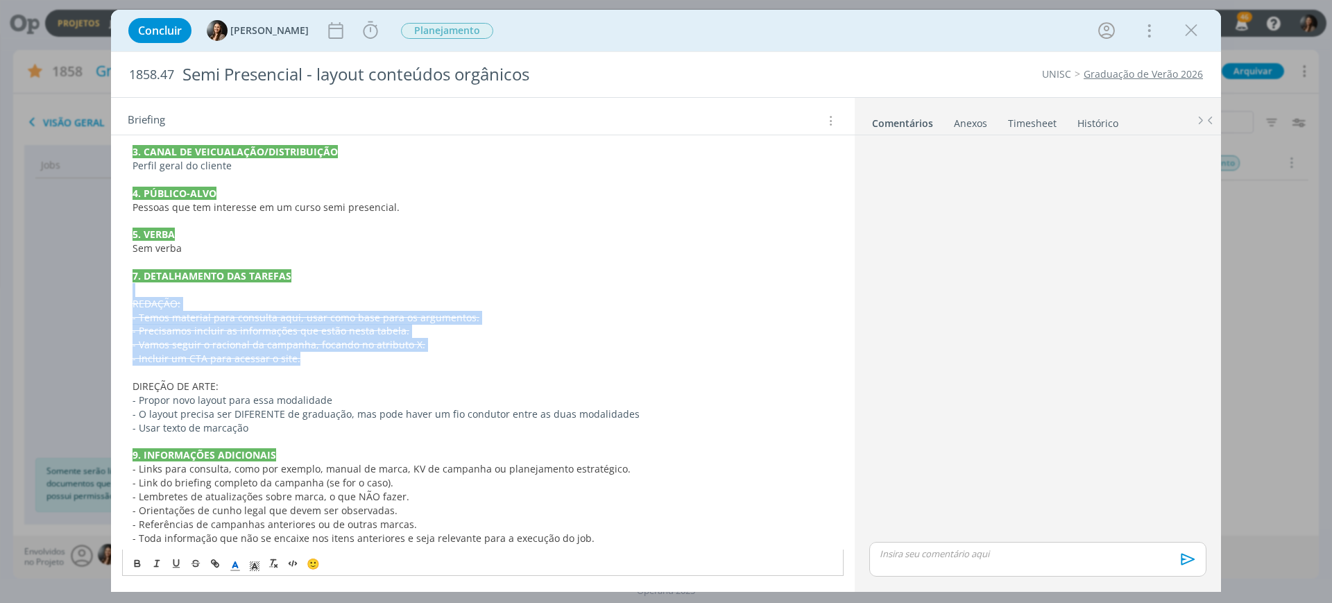
drag, startPoint x: 305, startPoint y: 356, endPoint x: 103, endPoint y: 288, distance: 213.1
click at [103, 288] on div "Concluir Beatriz Luchese Iniciar Apontar Data * 10/09/2025 Horas * 00:00 Tarefa…" at bounding box center [666, 301] width 1332 height 603
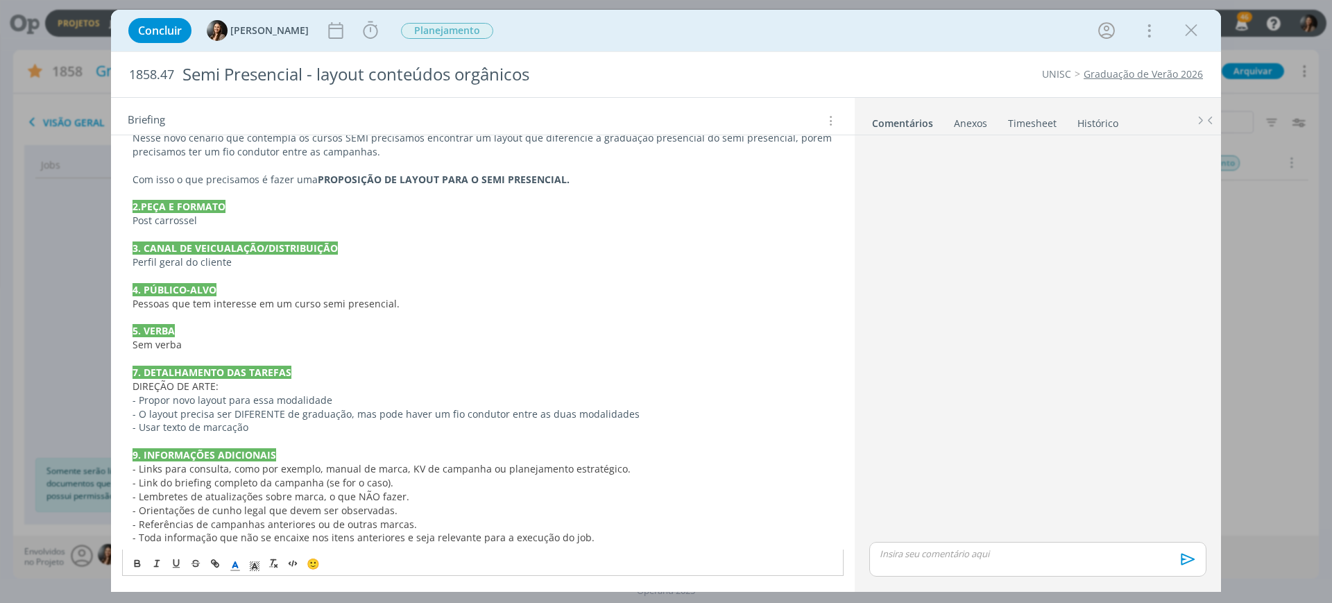
drag, startPoint x: 362, startPoint y: 470, endPoint x: 347, endPoint y: 439, distance: 35.4
click at [360, 467] on span "- Links para consulta, como por exemplo, manual de marca, KV de campanha ou pla…" at bounding box center [382, 468] width 498 height 13
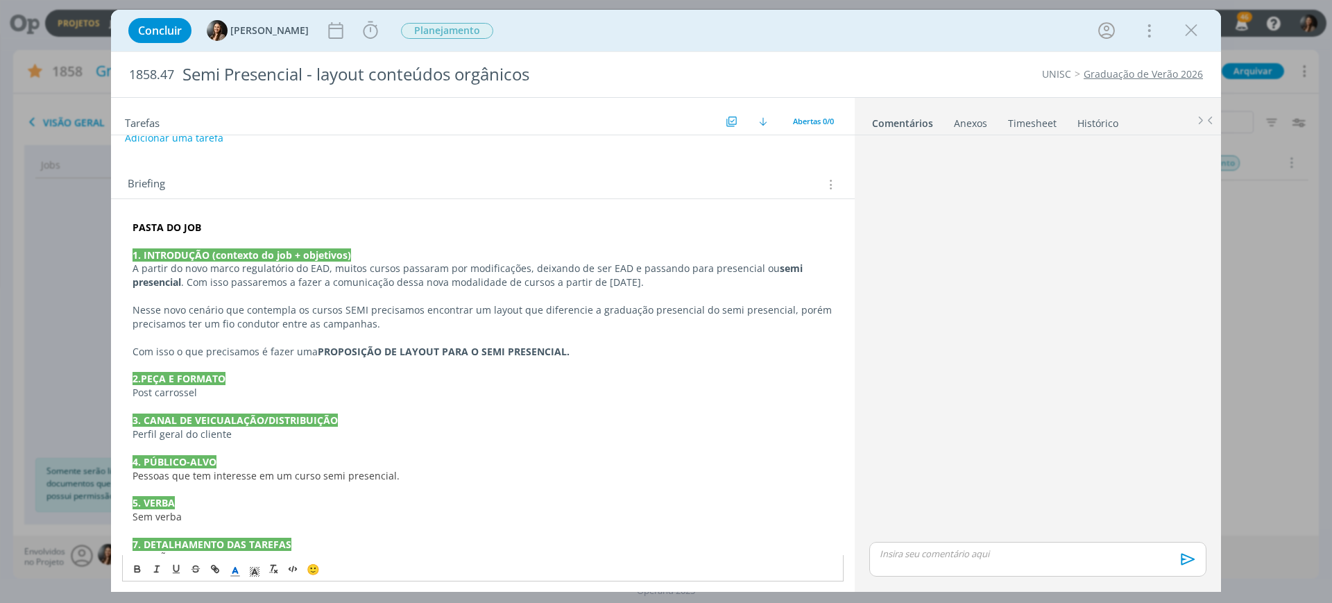
scroll to position [0, 0]
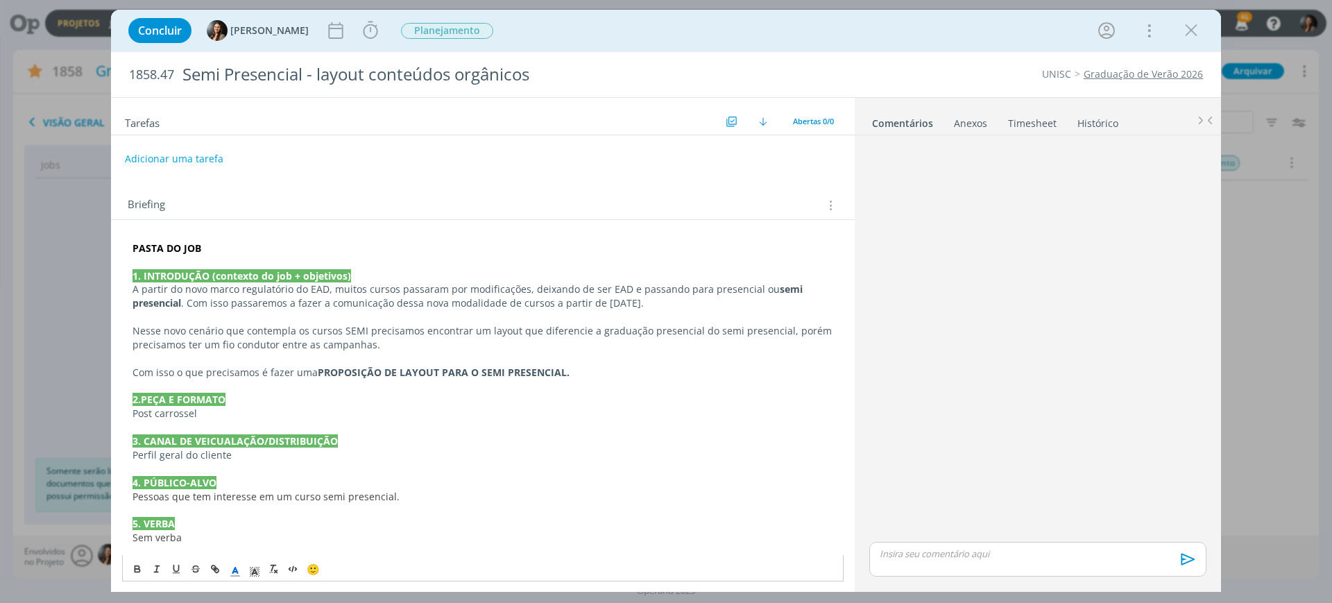
click at [374, 380] on p "dialog" at bounding box center [483, 387] width 701 height 14
click at [488, 500] on p "Pessoas que tem interesse em um curso semi presencial." at bounding box center [483, 497] width 701 height 14
drag, startPoint x: 509, startPoint y: 474, endPoint x: 536, endPoint y: 348, distance: 129.2
click at [509, 473] on p "dialog" at bounding box center [483, 469] width 701 height 14
click at [330, 25] on icon "dialog" at bounding box center [335, 30] width 21 height 21
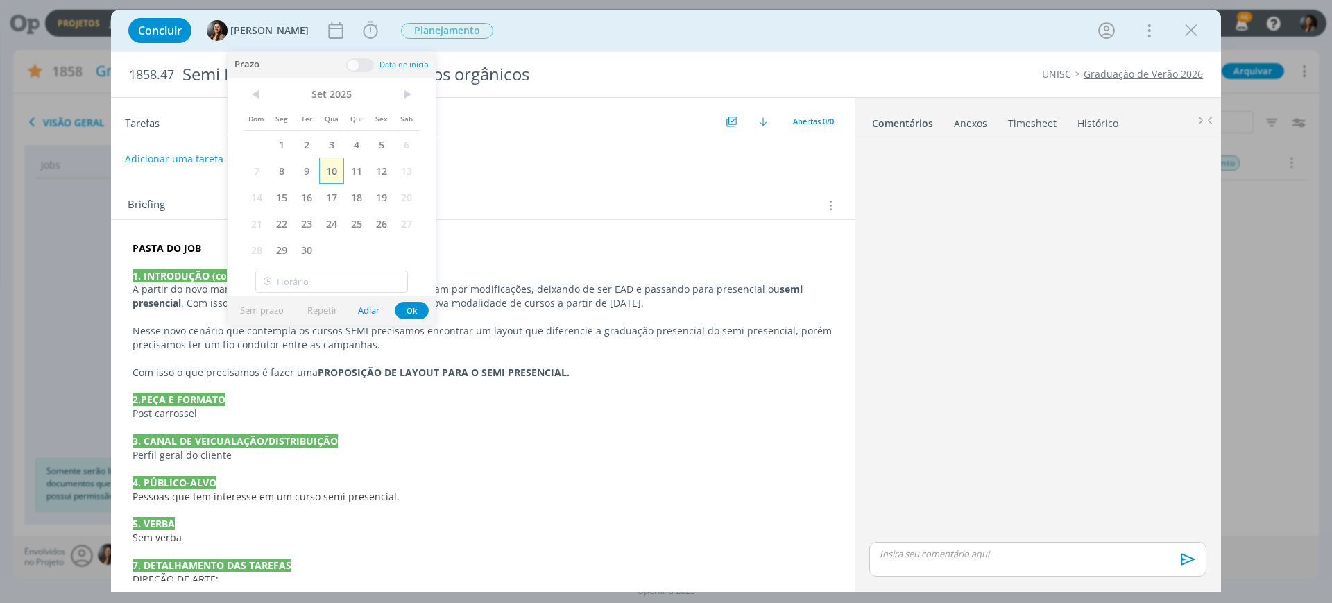
click at [327, 172] on span "10" at bounding box center [331, 171] width 25 height 26
click at [409, 306] on button "Ok" at bounding box center [412, 310] width 34 height 17
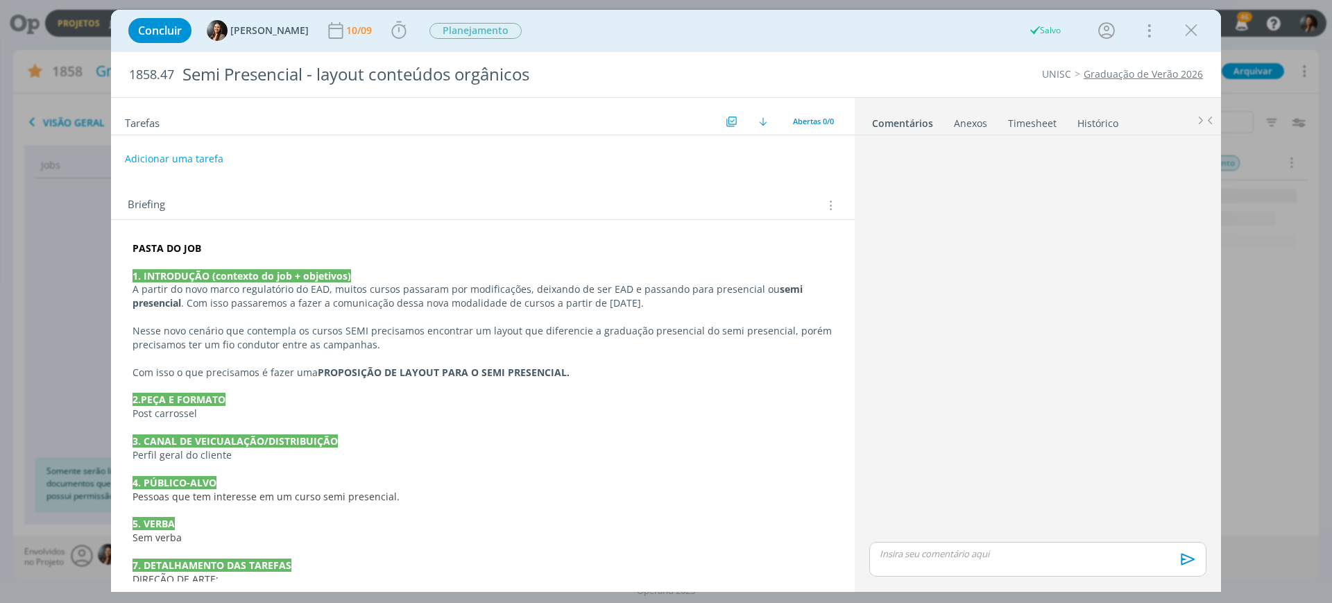
click at [545, 487] on div "PASTA DO JOB 1. INTRODUÇÃO (contexto do job + objetivos) A partir do novo marco…" at bounding box center [483, 490] width 722 height 507
click at [436, 344] on p "Nesse novo cenário que contempla os cursos SEMI precisamos encontrar um layout …" at bounding box center [482, 339] width 699 height 28
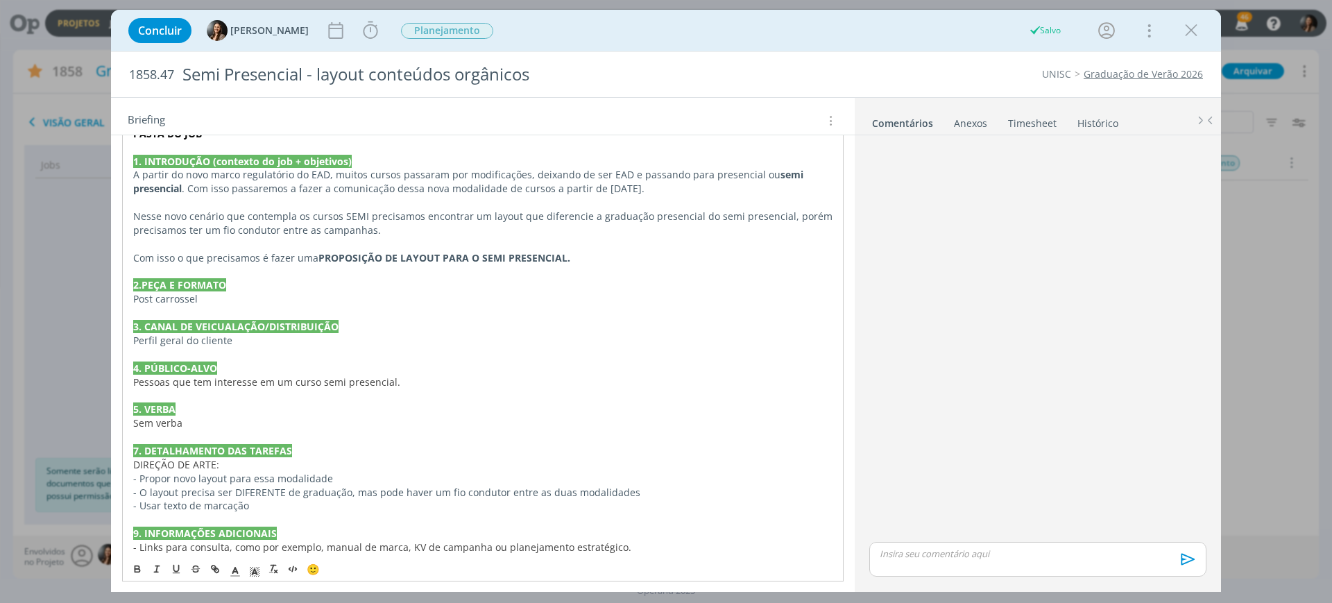
scroll to position [194, 0]
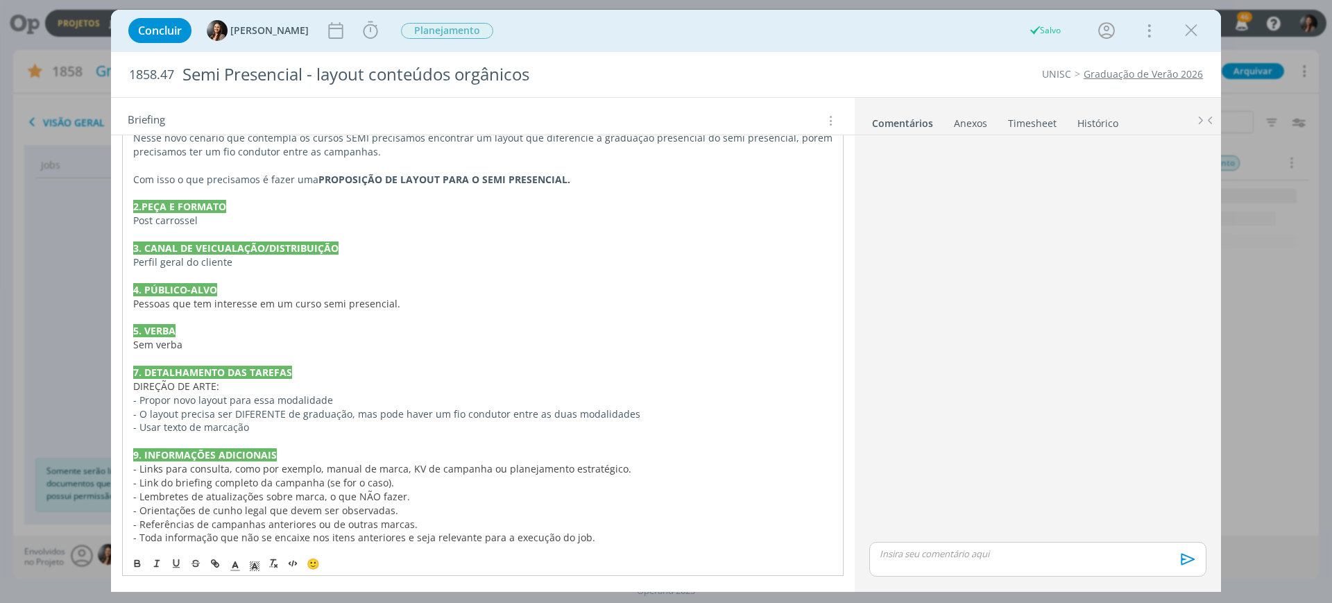
click at [334, 425] on p "- Usar texto de marcação" at bounding box center [482, 427] width 699 height 14
drag, startPoint x: 344, startPoint y: 441, endPoint x: 339, endPoint y: 431, distance: 11.2
click at [341, 436] on p "dialog" at bounding box center [483, 441] width 701 height 14
click at [339, 430] on p "- Usar texto de marcação" at bounding box center [483, 427] width 701 height 14
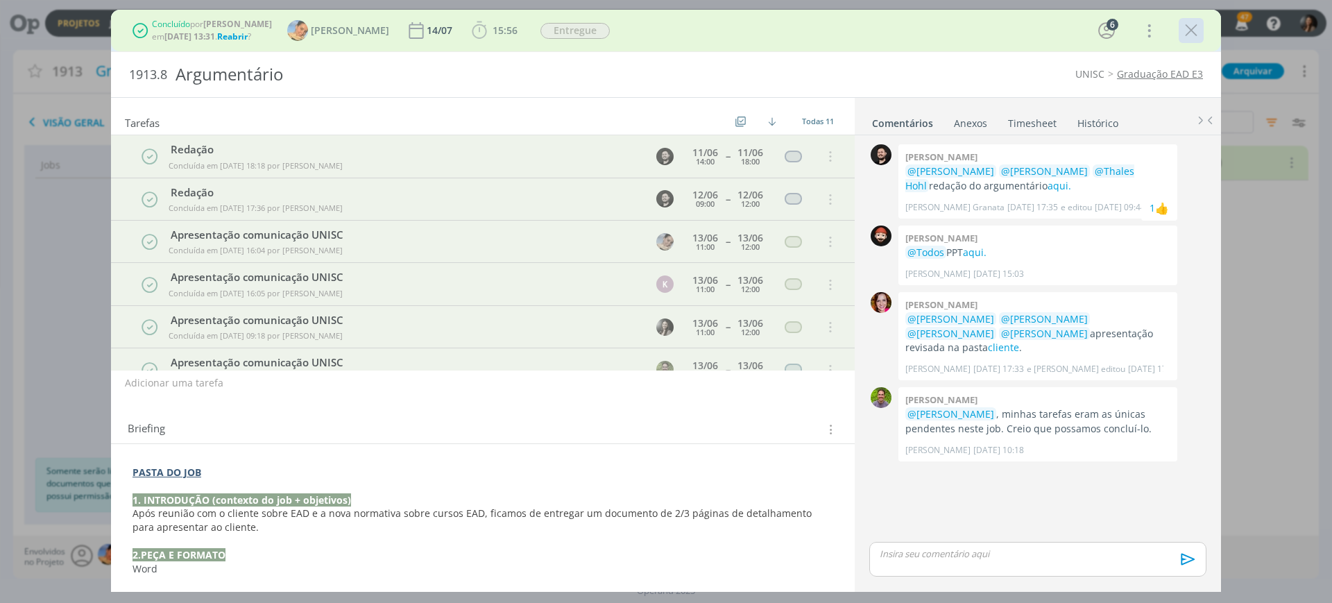
drag, startPoint x: 1194, startPoint y: 33, endPoint x: 17, endPoint y: 205, distance: 1189.4
click at [1192, 33] on icon "dialog" at bounding box center [1191, 30] width 21 height 21
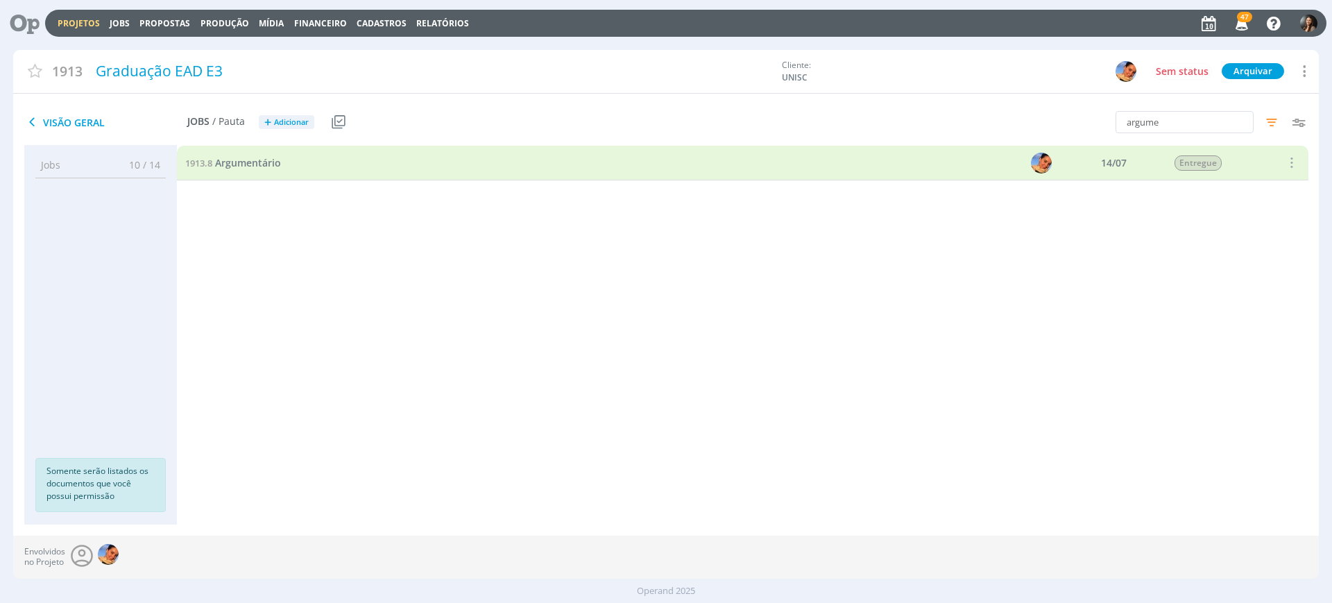
drag, startPoint x: 23, startPoint y: 17, endPoint x: 40, endPoint y: 31, distance: 22.2
click at [23, 17] on icon at bounding box center [20, 23] width 28 height 27
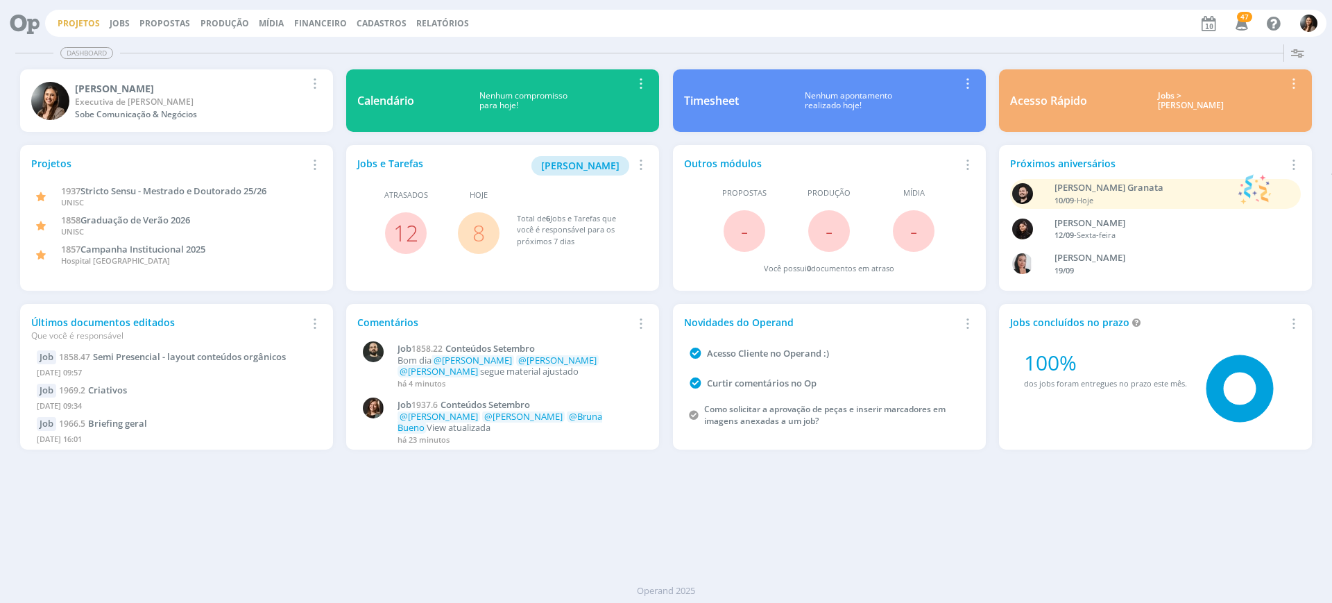
click at [86, 26] on link "Projetos" at bounding box center [79, 23] width 42 height 12
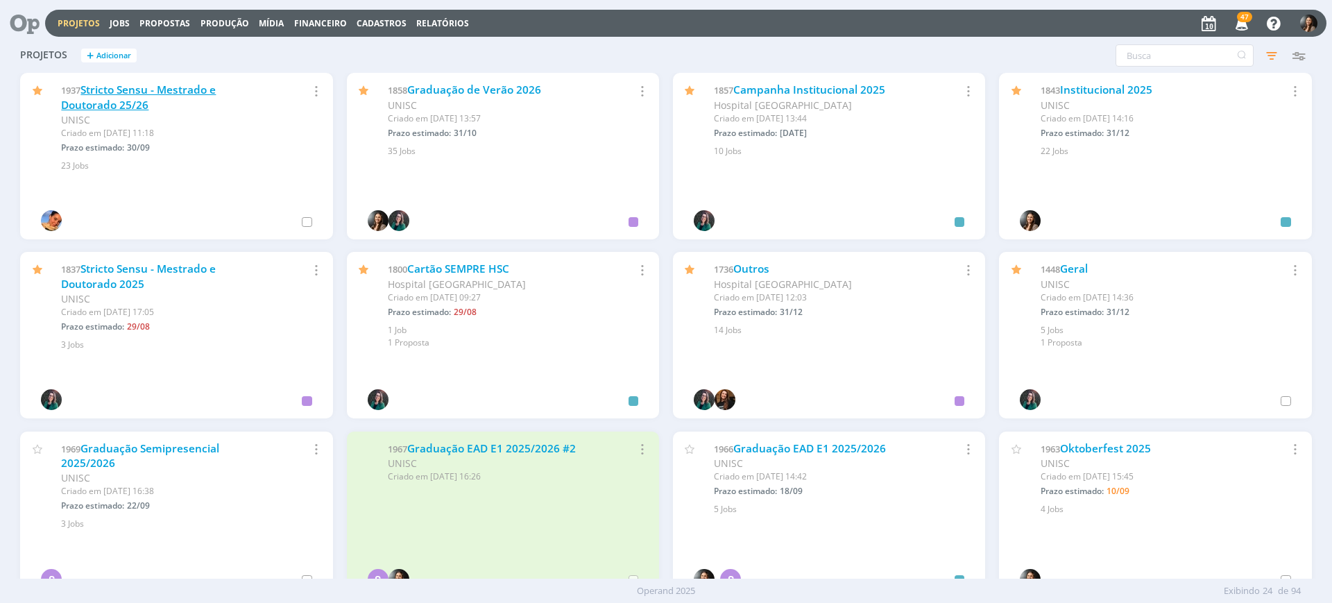
click at [133, 86] on link "Stricto Sensu - Mestrado e Doutorado 25/26" at bounding box center [138, 98] width 155 height 30
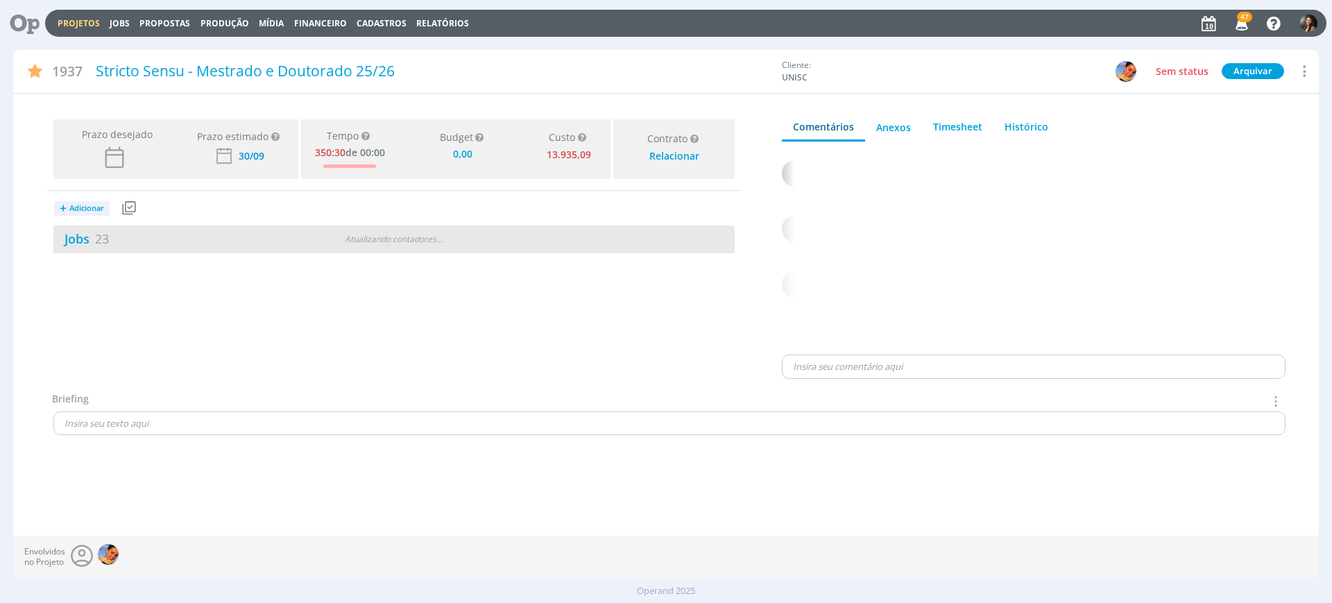
type input "0,00"
click at [521, 227] on div "Jobs 23 1 atrasado 2 / 25" at bounding box center [393, 240] width 681 height 28
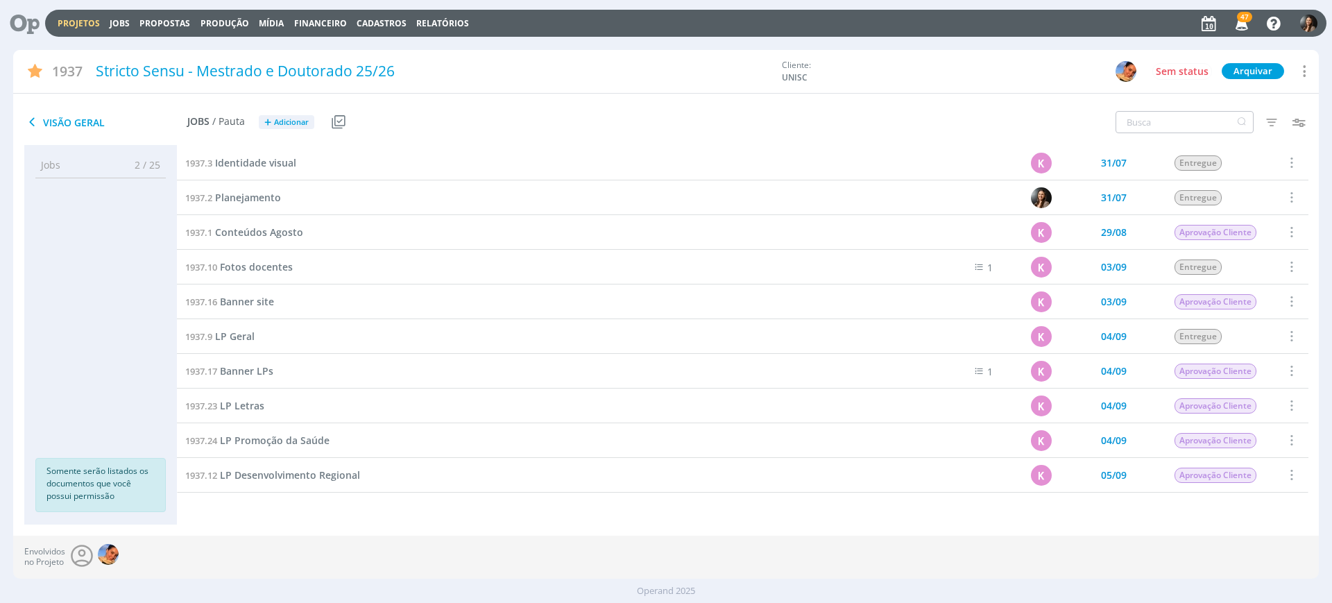
click at [1232, 121] on div at bounding box center [1185, 122] width 138 height 22
click at [1144, 126] on input "text" at bounding box center [1185, 122] width 138 height 22
drag, startPoint x: 1137, startPoint y: 115, endPoint x: 1161, endPoint y: 118, distance: 24.4
click at [1137, 117] on input "text" at bounding box center [1185, 122] width 138 height 22
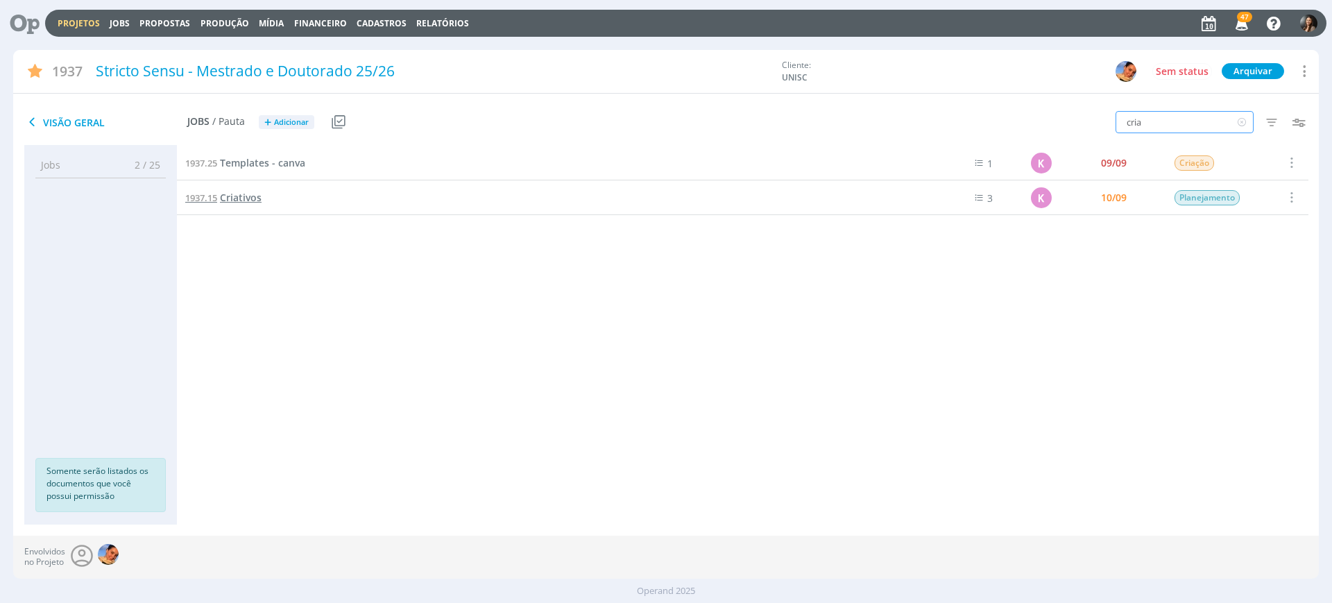
type input "cria"
click at [233, 191] on span "Criativos" at bounding box center [241, 197] width 42 height 13
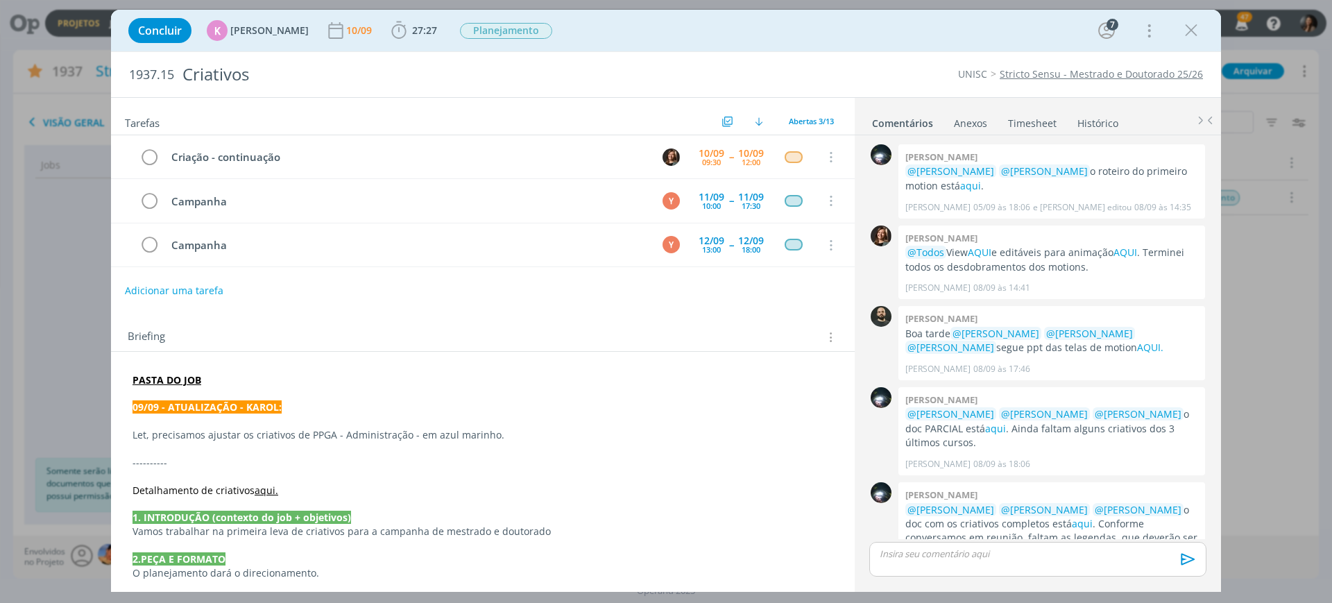
scroll to position [130, 0]
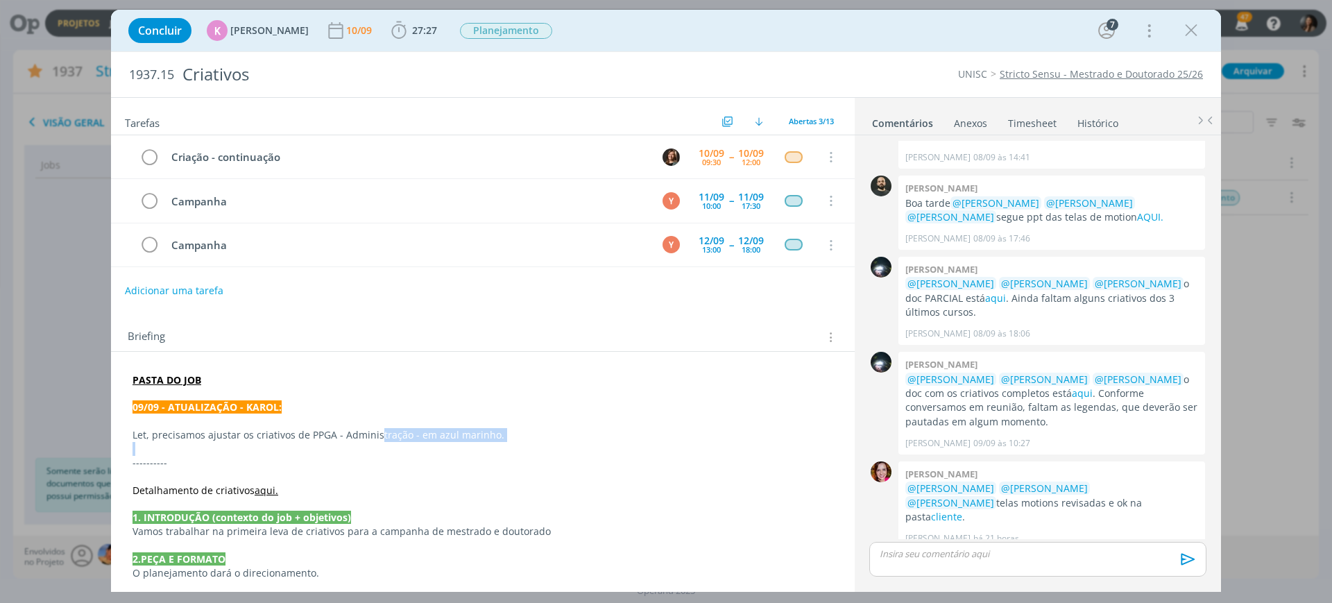
drag, startPoint x: 274, startPoint y: 424, endPoint x: 377, endPoint y: 439, distance: 104.5
click at [484, 424] on p "dialog" at bounding box center [482, 422] width 699 height 14
click at [497, 434] on p "Let, precisamos ajustar os criativos de PPGA - Administração - em azul marinho." at bounding box center [482, 436] width 699 height 14
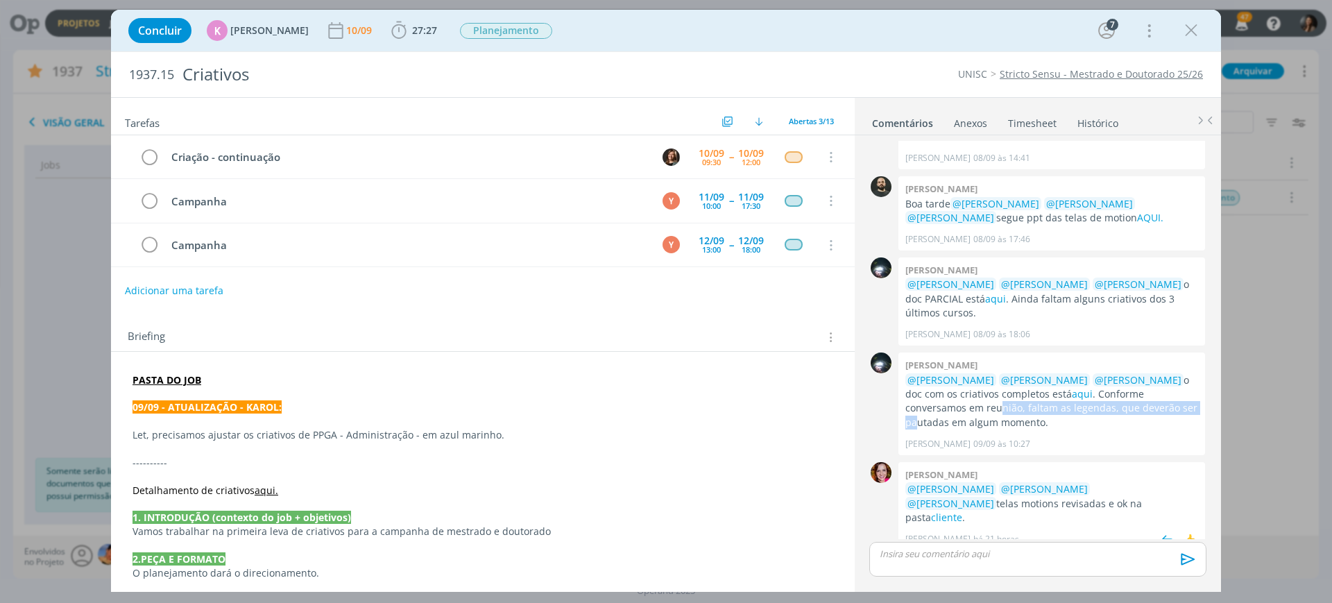
drag, startPoint x: 937, startPoint y: 413, endPoint x: 1151, endPoint y: 484, distance: 225.3
click at [1141, 408] on p "@[PERSON_NAME] @[PERSON_NAME] @[PERSON_NAME] o doc com os criativos completos e…" at bounding box center [1052, 401] width 293 height 57
click at [980, 533] on span "há 21 horas" at bounding box center [997, 539] width 46 height 12
click at [962, 511] on link "cliente" at bounding box center [946, 517] width 31 height 13
